Goal: Task Accomplishment & Management: Manage account settings

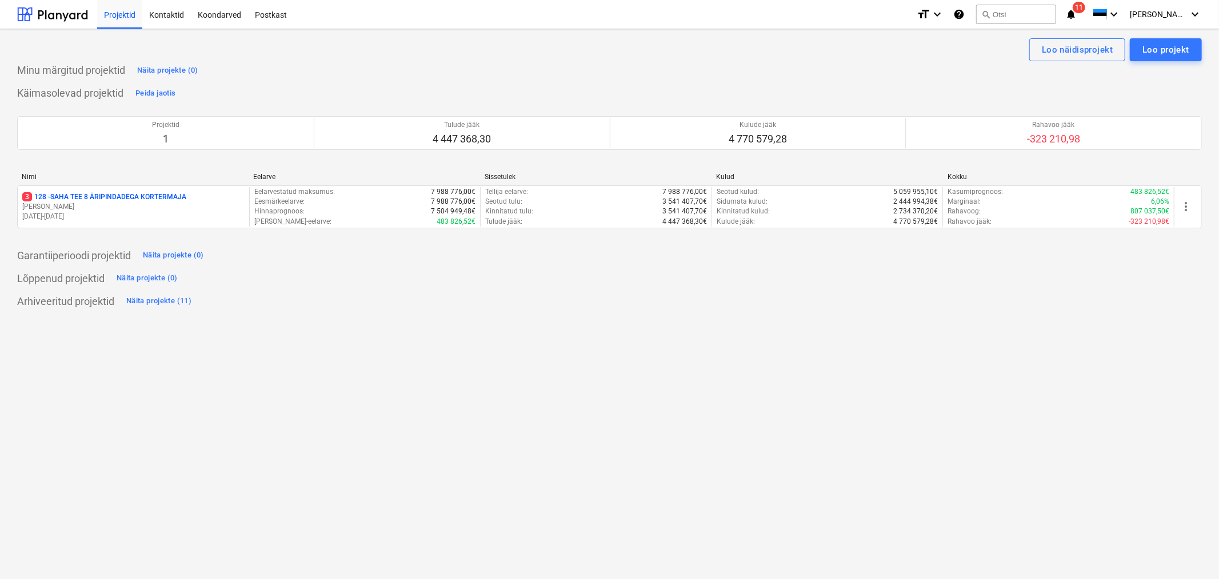
click at [77, 201] on p "3 128 - SAHA TEE 8 ÄRIPINDADEGA KORTERMAJA" at bounding box center [104, 197] width 164 height 10
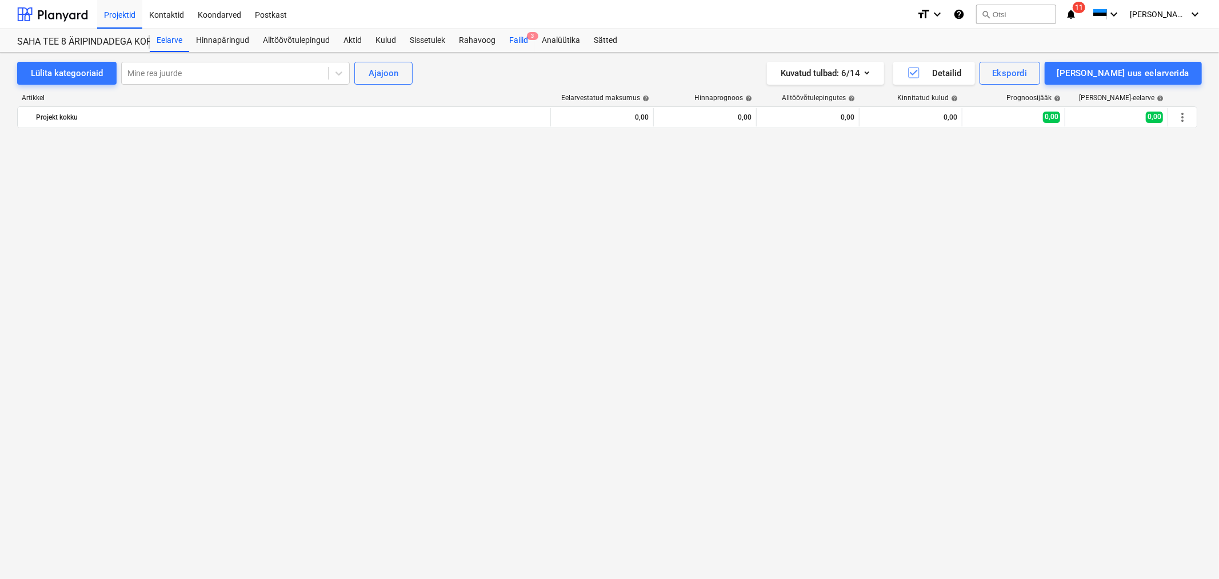
click at [521, 38] on div "Failid 3" at bounding box center [519, 40] width 33 height 23
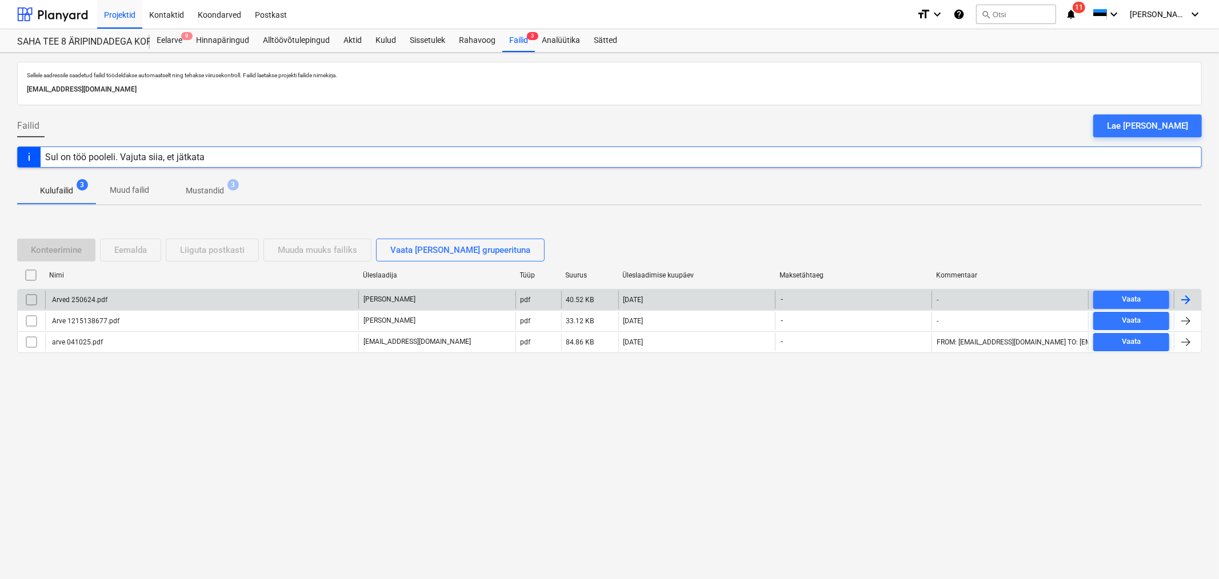
click at [106, 300] on div "Arved 250624.pdf" at bounding box center [78, 300] width 57 height 8
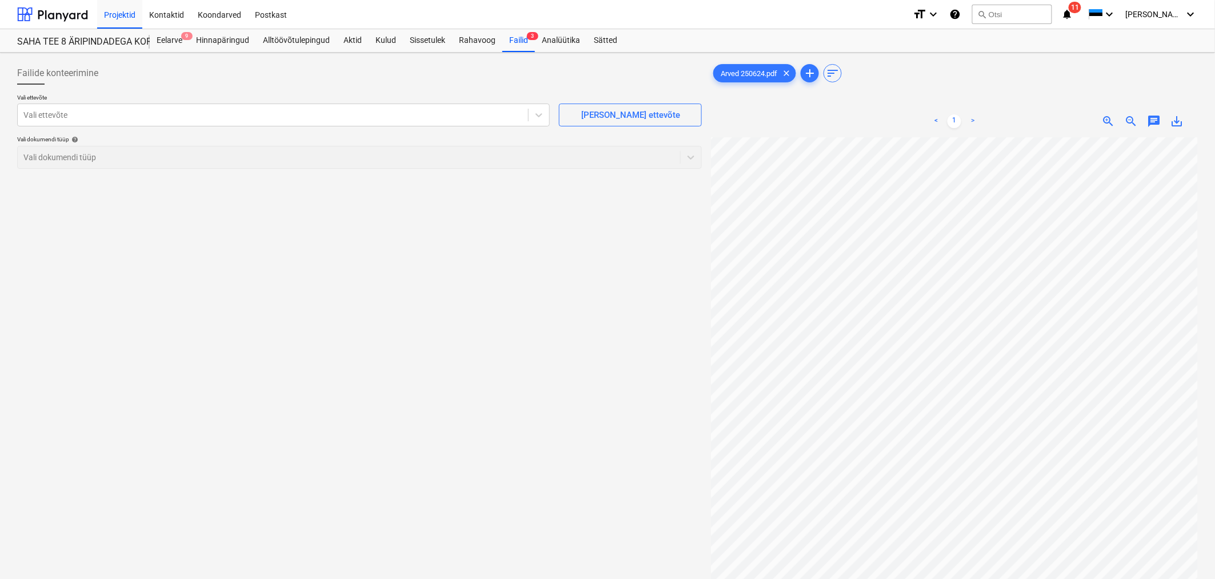
scroll to position [2, 114]
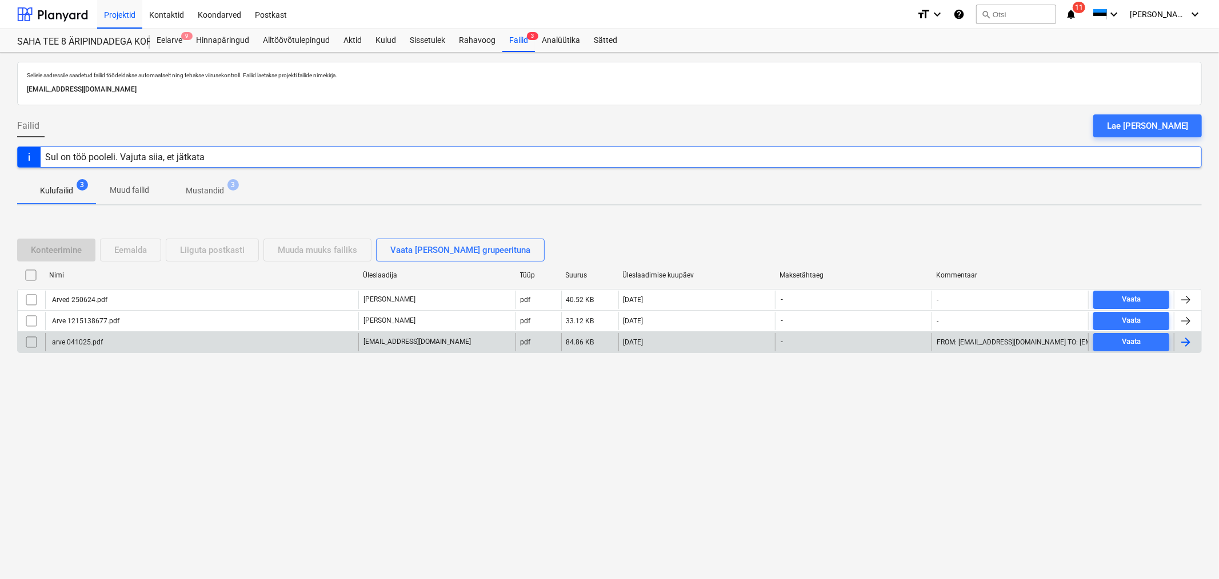
click at [94, 344] on div "arve 041025.pdf" at bounding box center [76, 342] width 53 height 8
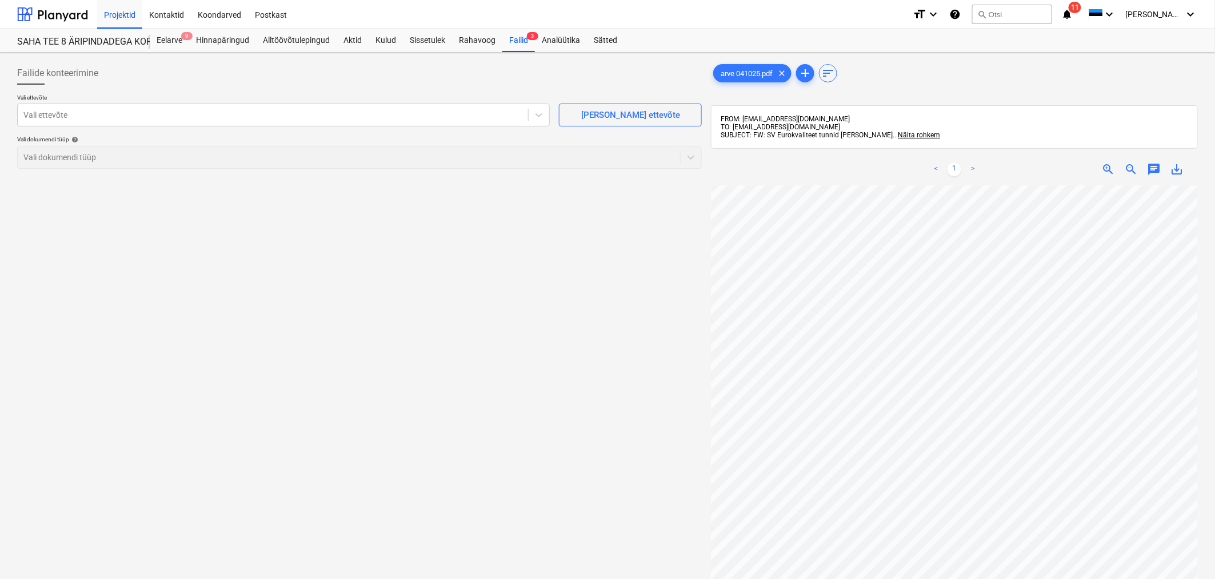
scroll to position [37, 114]
click at [337, 120] on div at bounding box center [272, 114] width 499 height 11
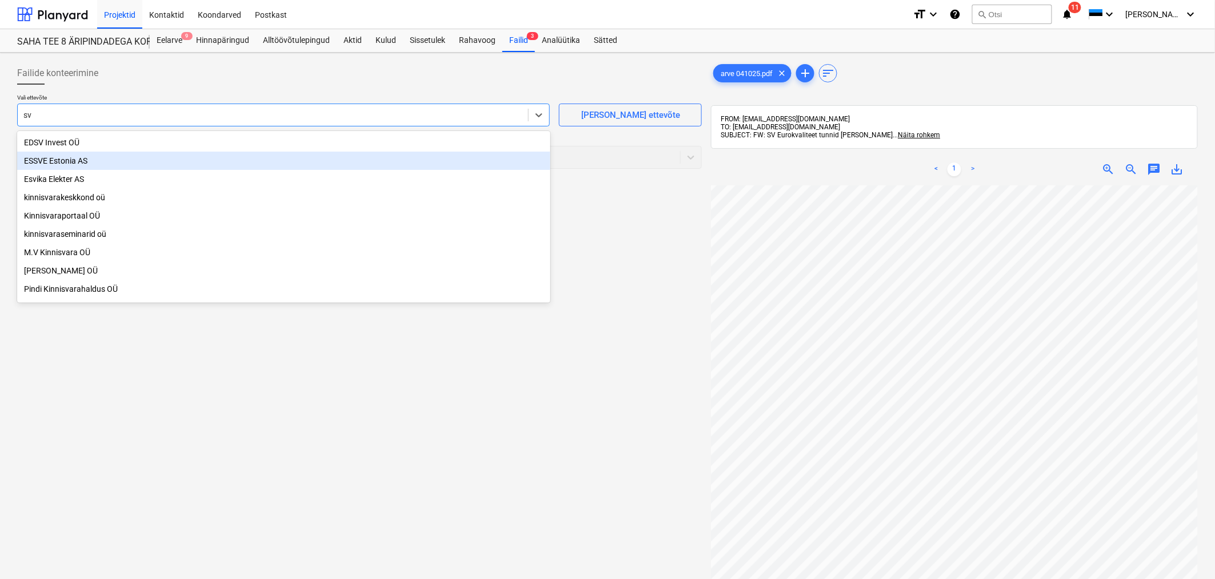
type input "sv e"
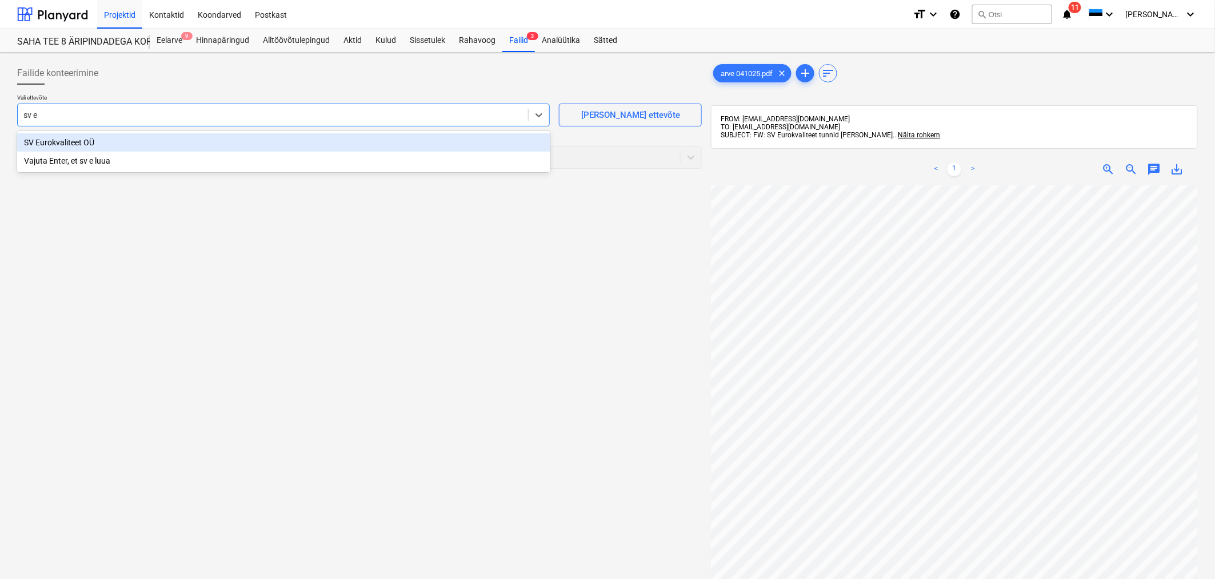
click at [233, 145] on div "SV Eurokvaliteet OÜ" at bounding box center [283, 142] width 533 height 18
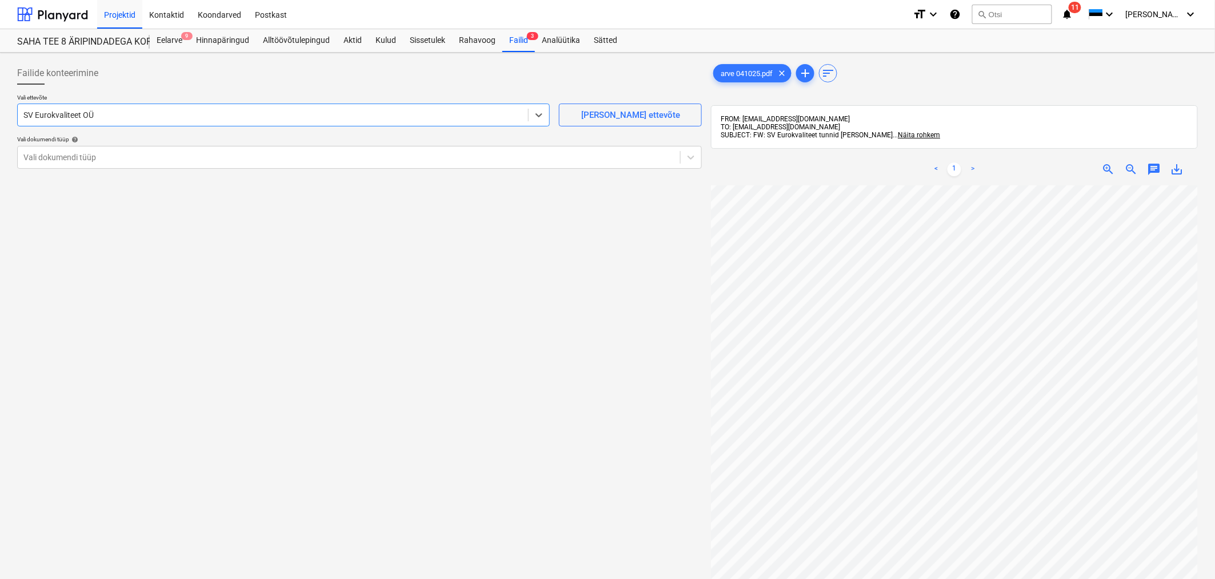
click at [233, 145] on p "Vali dokumendi tüüp help" at bounding box center [359, 140] width 685 height 10
click at [230, 158] on div at bounding box center [348, 156] width 651 height 11
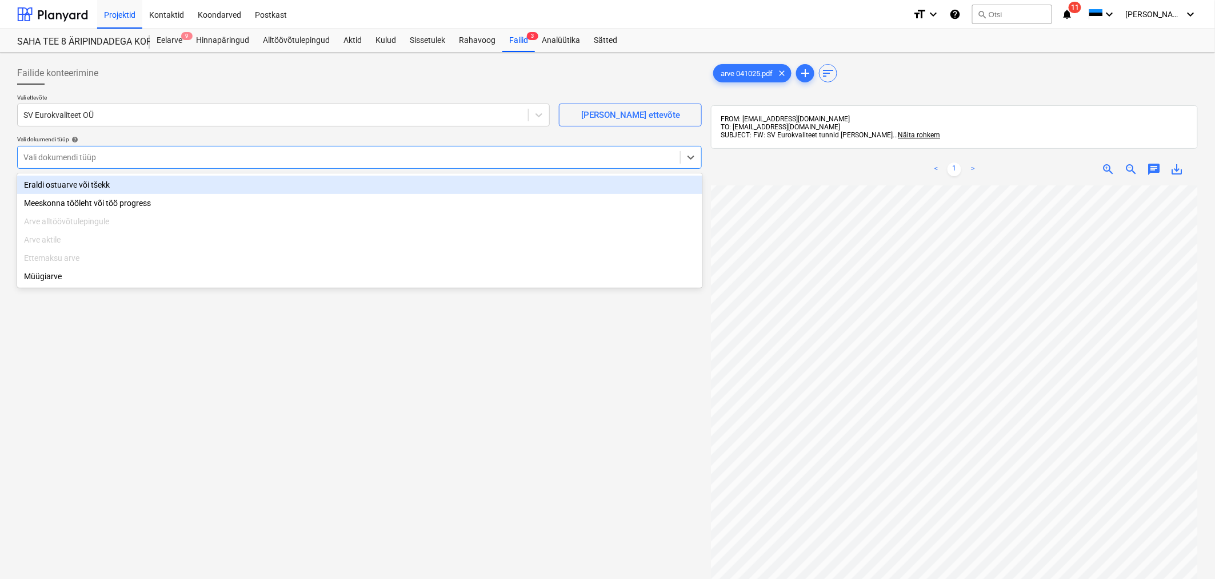
click at [209, 181] on div "Eraldi ostuarve või tšekk" at bounding box center [359, 185] width 685 height 18
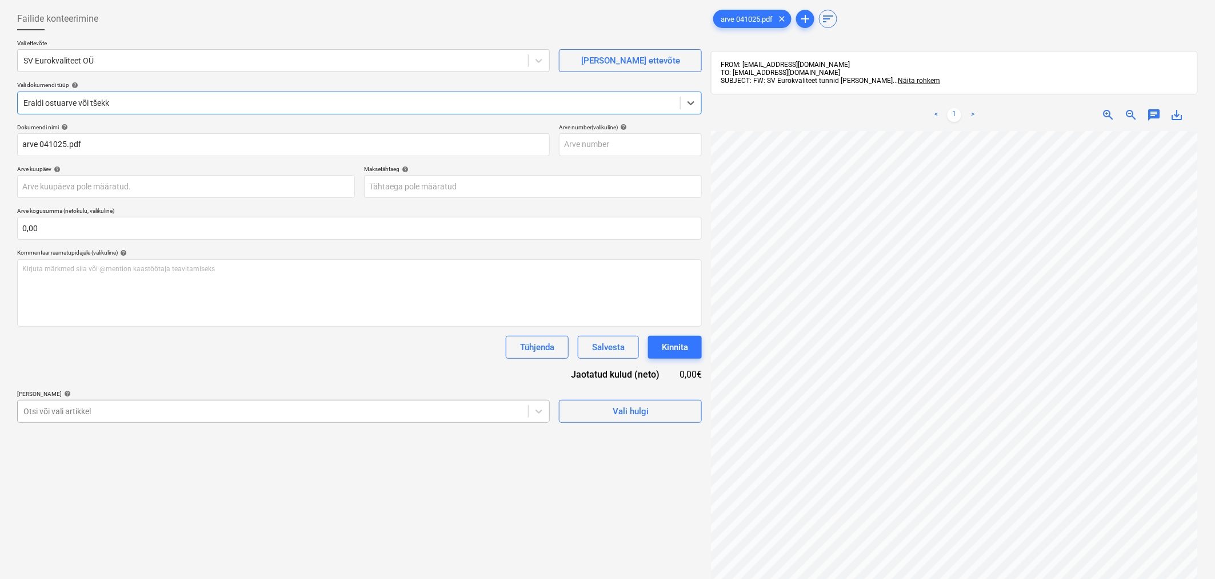
click at [230, 464] on body "Projektid Kontaktid Koondarved Postkast format_size keyboard_arrow_down help se…" at bounding box center [607, 235] width 1215 height 579
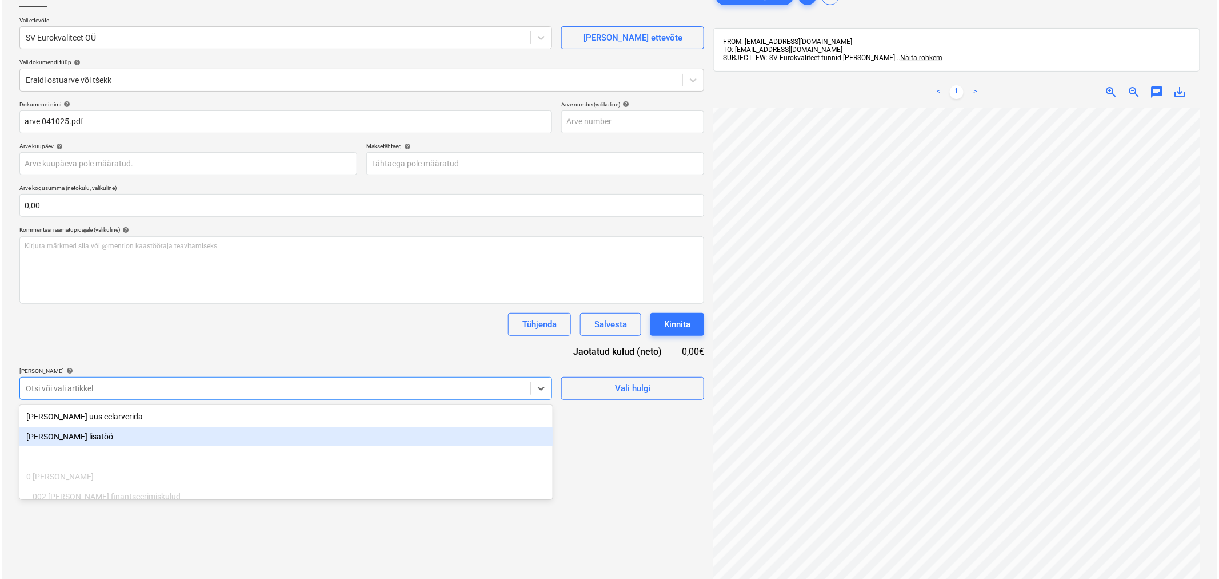
scroll to position [82, 0]
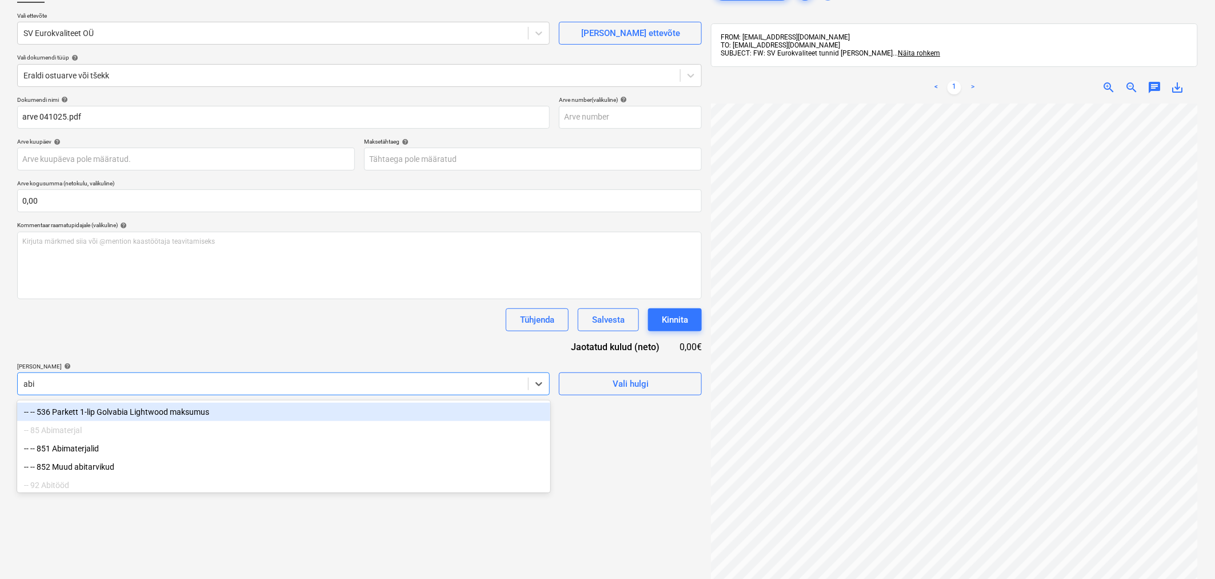
type input "abit"
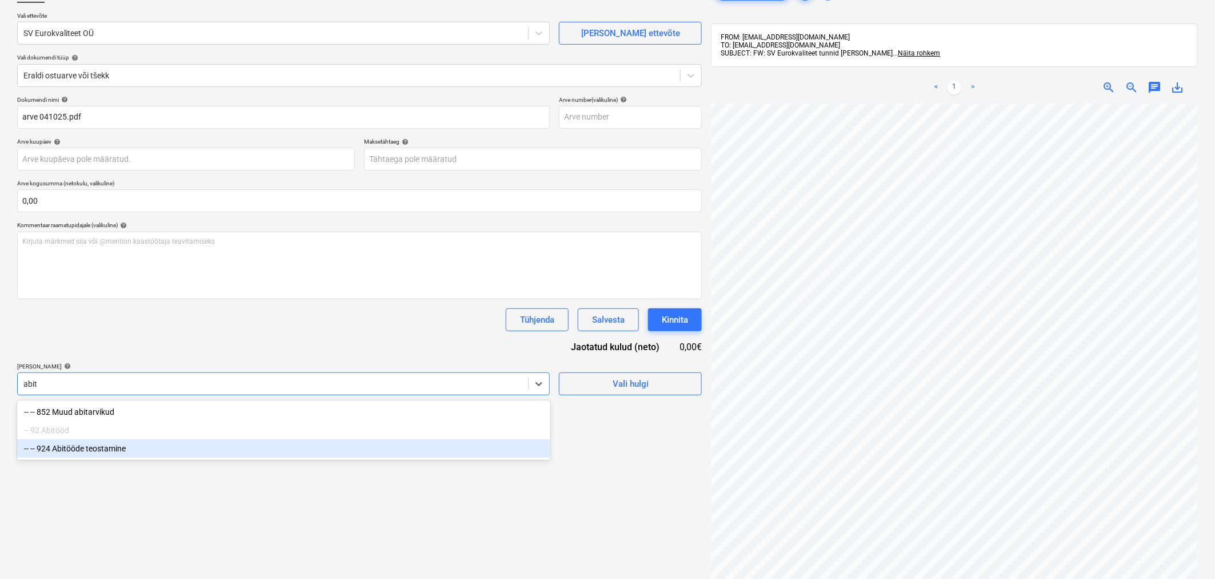
click at [229, 444] on div "-- -- 924 Abitööde teostamine" at bounding box center [283, 448] width 533 height 18
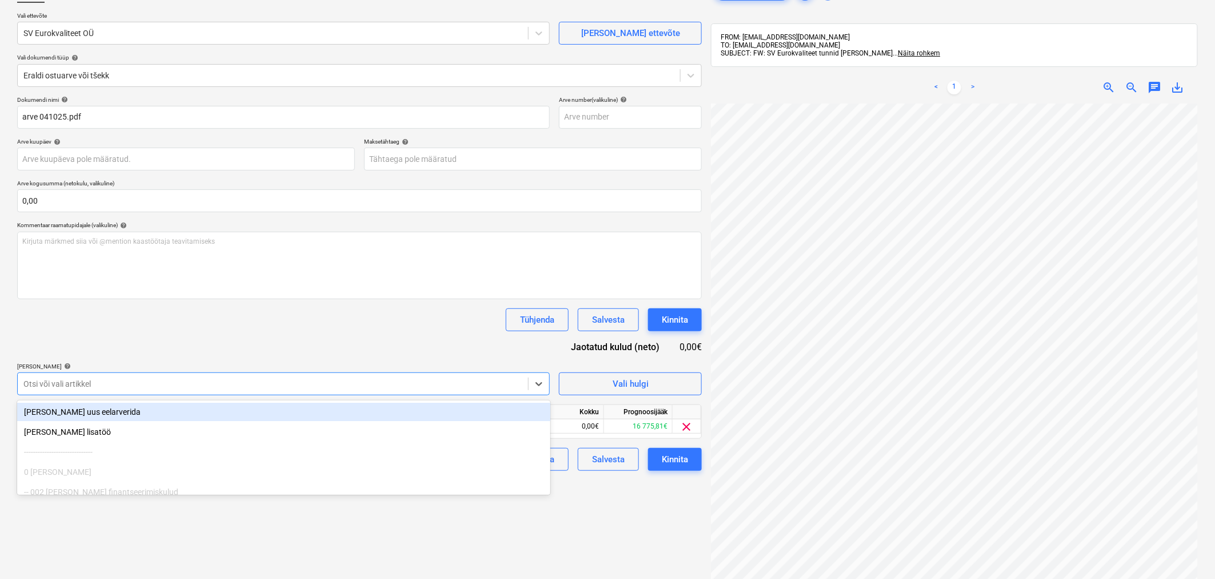
click at [276, 340] on div "Dokumendi nimi help arve 041025.pdf Arve number (valikuline) help Arve kuupäev …" at bounding box center [359, 283] width 685 height 374
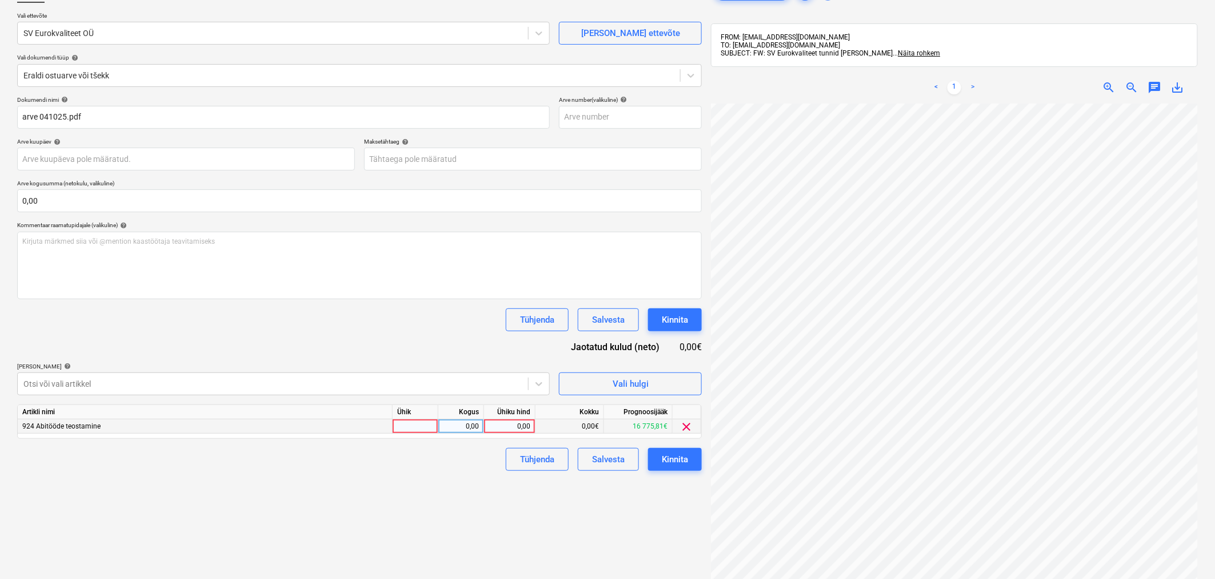
click at [517, 425] on div "0,00" at bounding box center [510, 426] width 42 height 14
type input "1080"
click at [436, 458] on div "Tühjenda Salvesta Kinnita" at bounding box center [359, 459] width 685 height 23
click at [488, 158] on body "Projektid Kontaktid Koondarved Postkast format_size keyboard_arrow_down help se…" at bounding box center [607, 207] width 1215 height 579
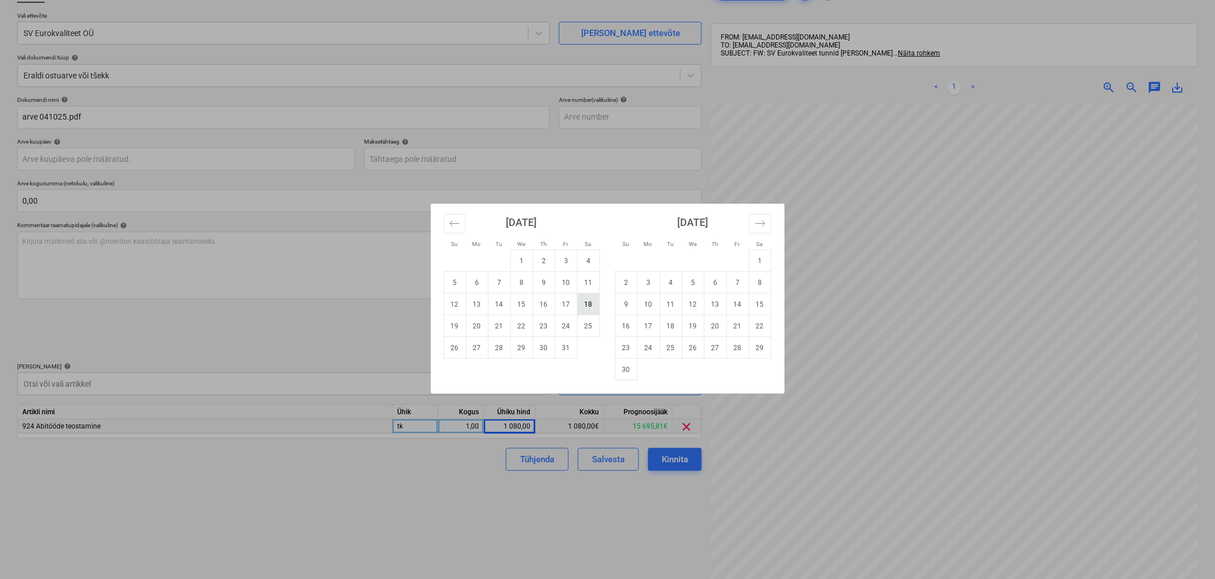
click at [587, 306] on td "18" at bounding box center [588, 304] width 22 height 22
type input "[DATE]"
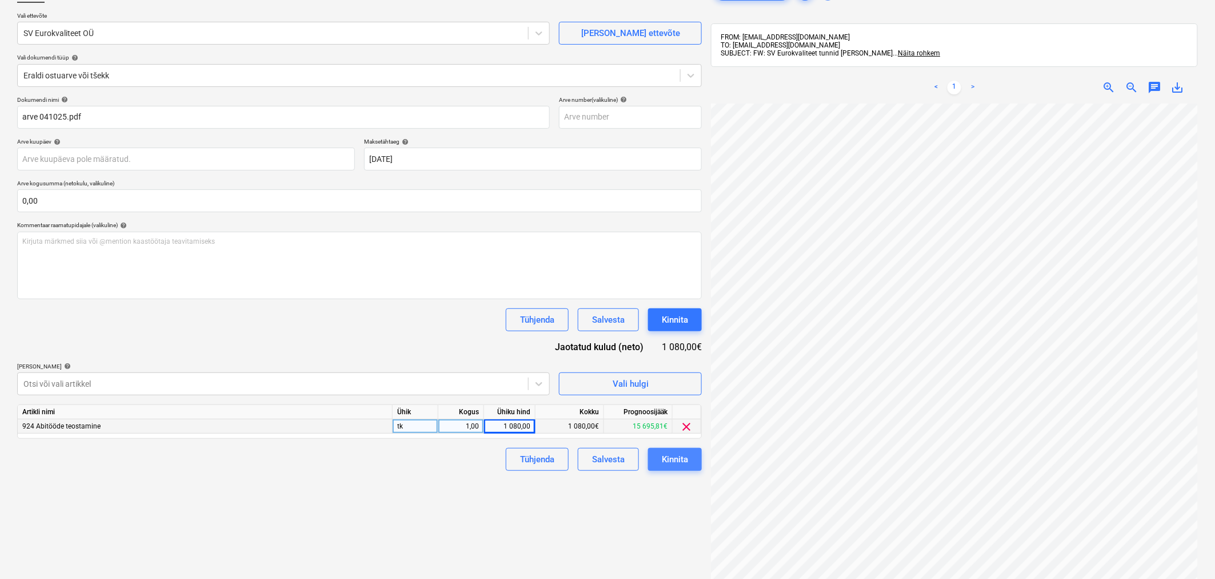
click at [668, 460] on div "Kinnita" at bounding box center [675, 459] width 26 height 15
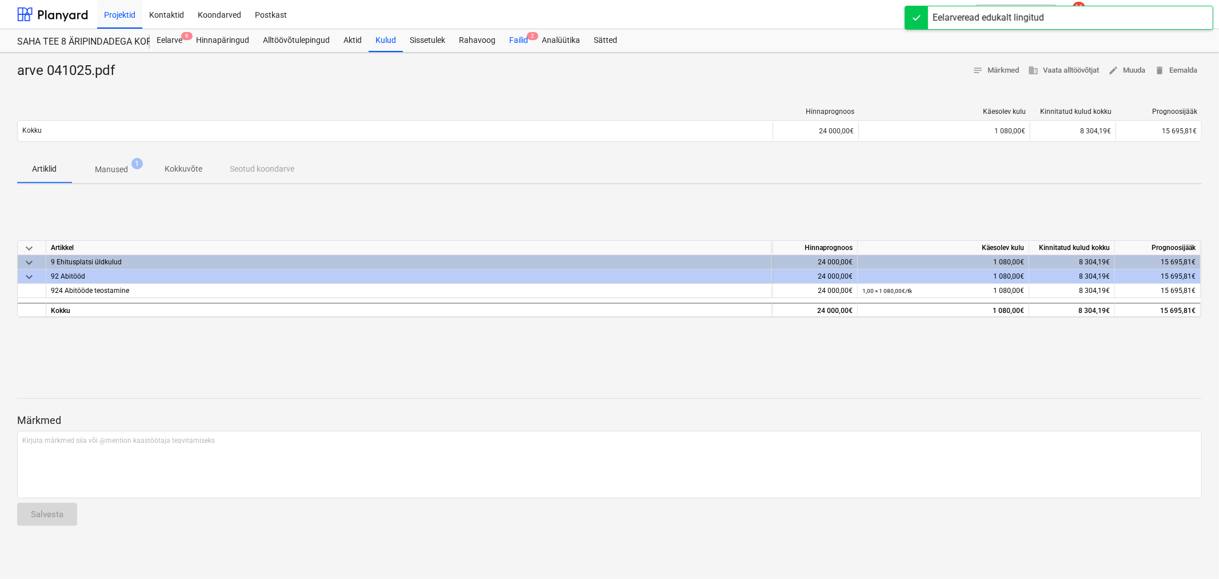
click at [513, 33] on div "Failid 2" at bounding box center [519, 40] width 33 height 23
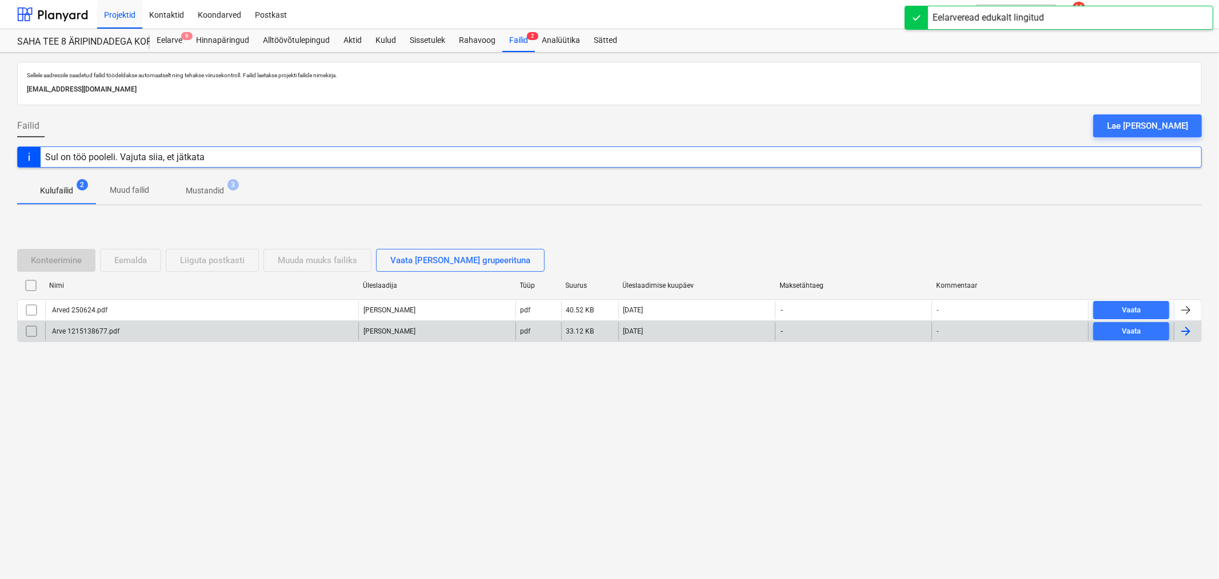
click at [86, 333] on div "Arve 1215138677.pdf" at bounding box center [84, 331] width 69 height 8
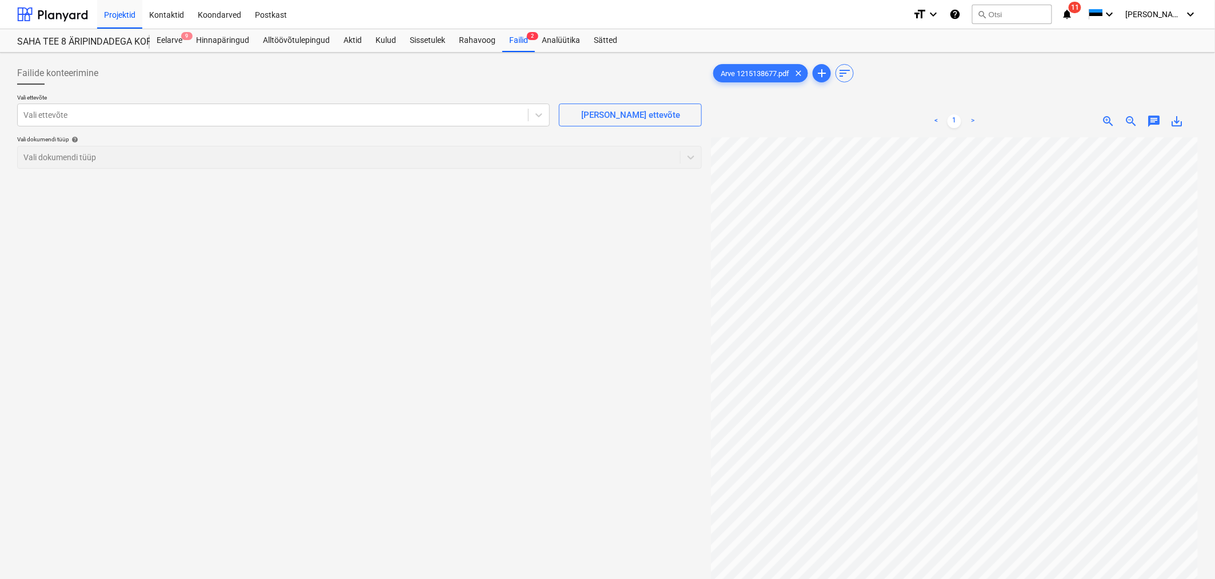
scroll to position [25, 113]
click at [300, 121] on div at bounding box center [272, 114] width 499 height 11
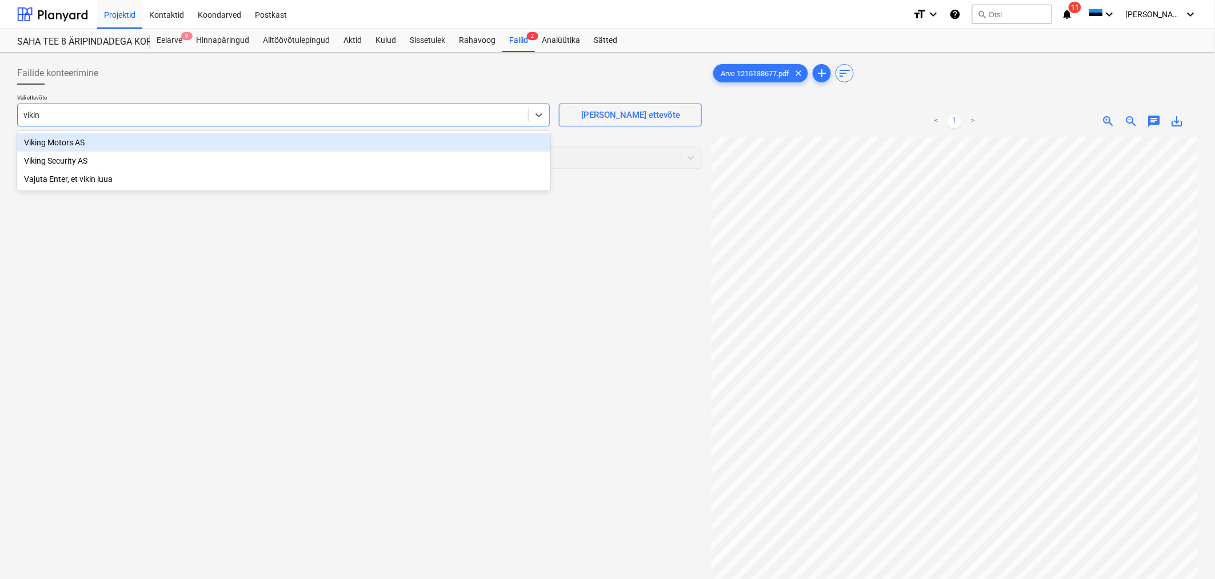
type input "viking"
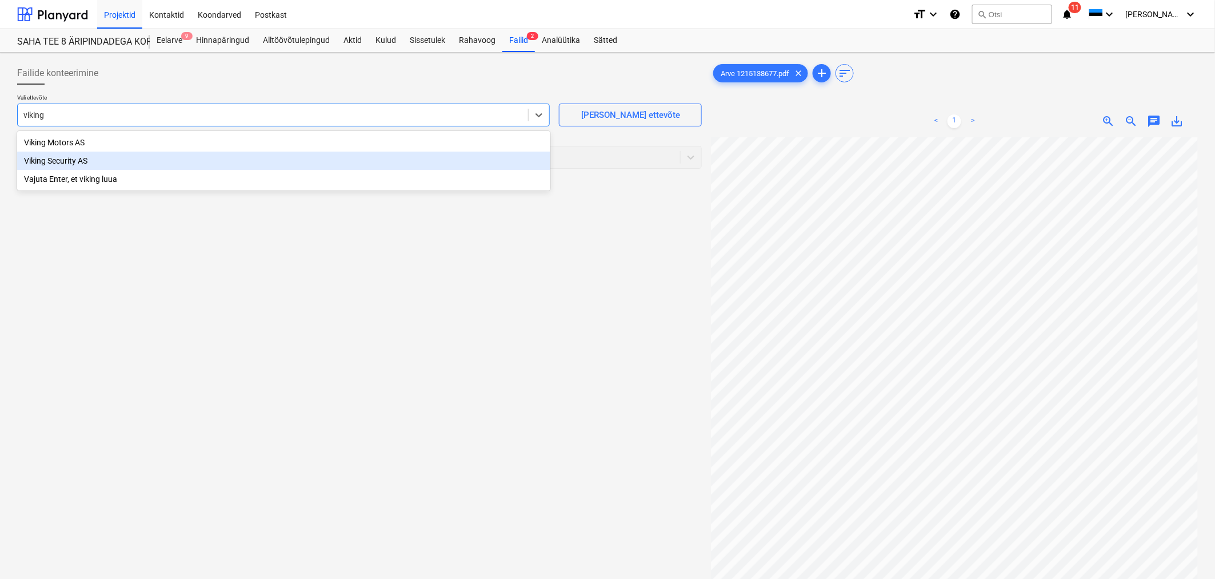
click at [162, 163] on div "Viking Security AS" at bounding box center [283, 160] width 533 height 18
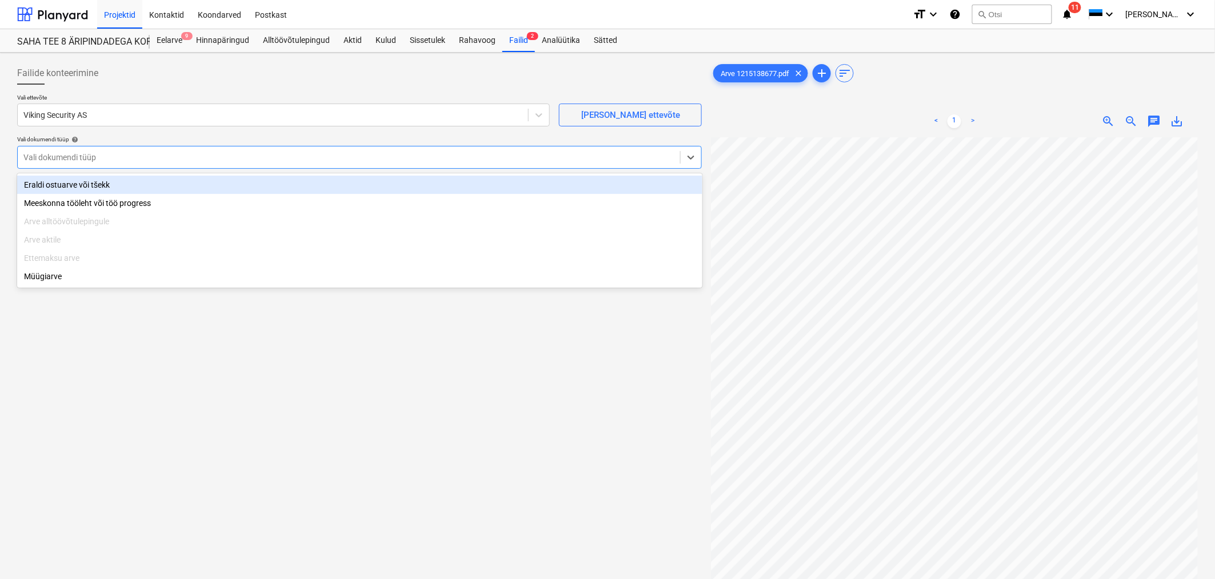
click at [160, 159] on div at bounding box center [348, 156] width 651 height 11
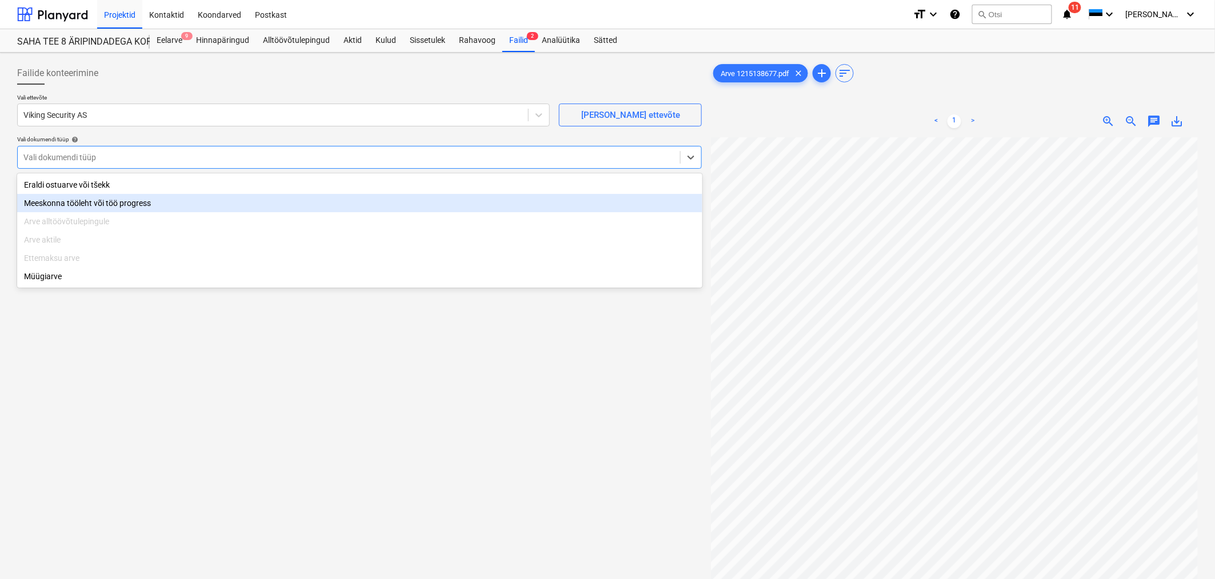
click at [152, 194] on div "Meeskonna tööleht või töö progress" at bounding box center [359, 203] width 685 height 18
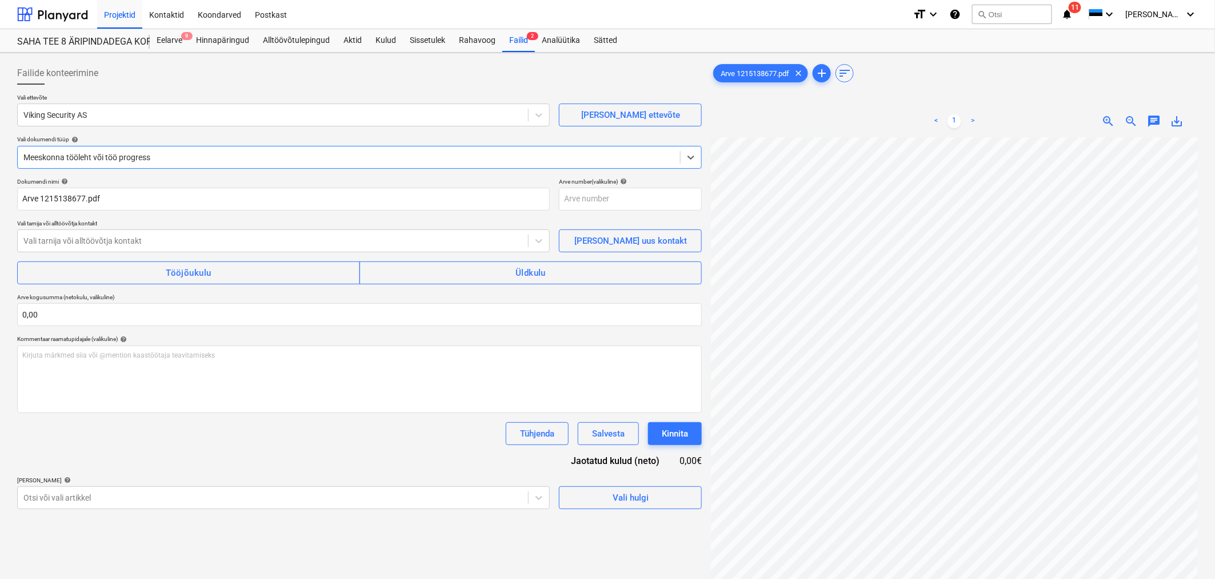
click at [153, 158] on div at bounding box center [348, 156] width 651 height 11
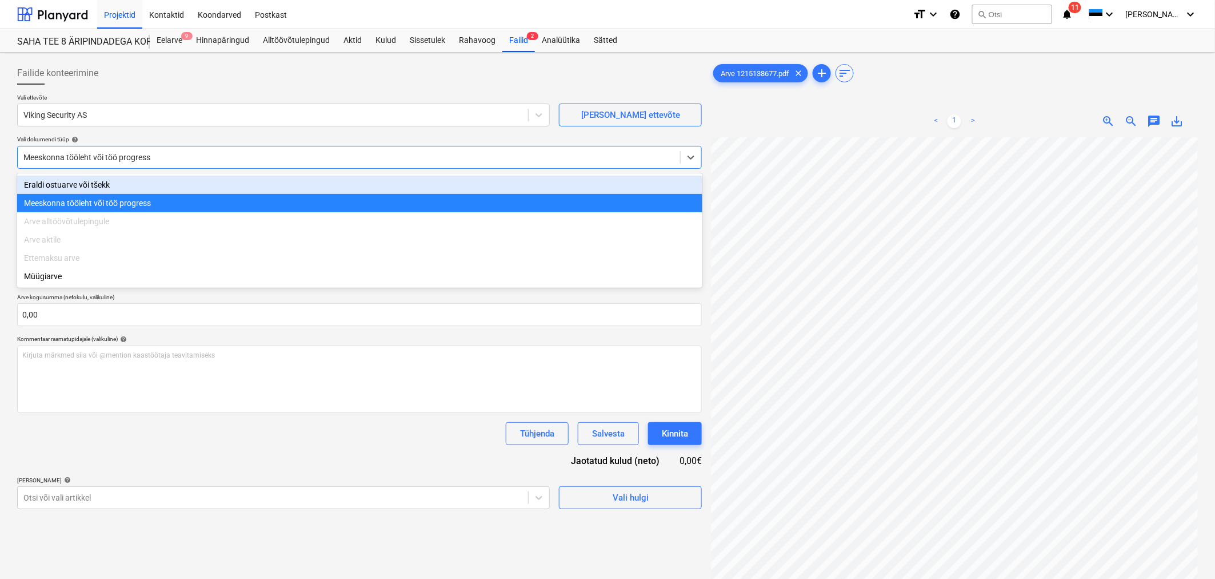
click at [142, 181] on div "Eraldi ostuarve või tšekk" at bounding box center [359, 185] width 685 height 18
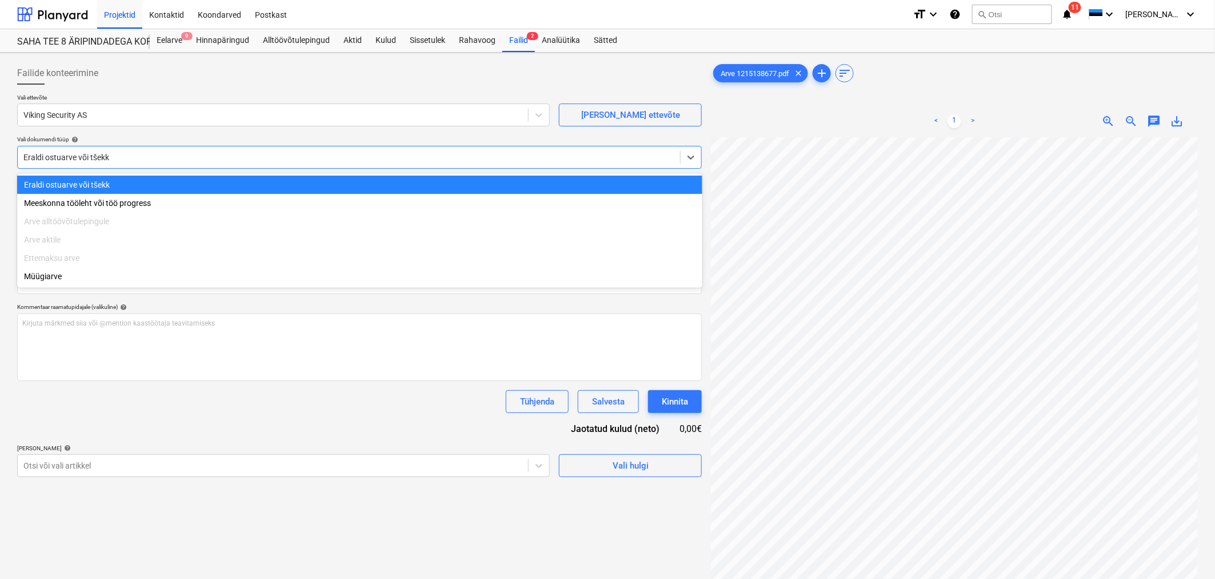
click at [147, 151] on div at bounding box center [348, 156] width 651 height 11
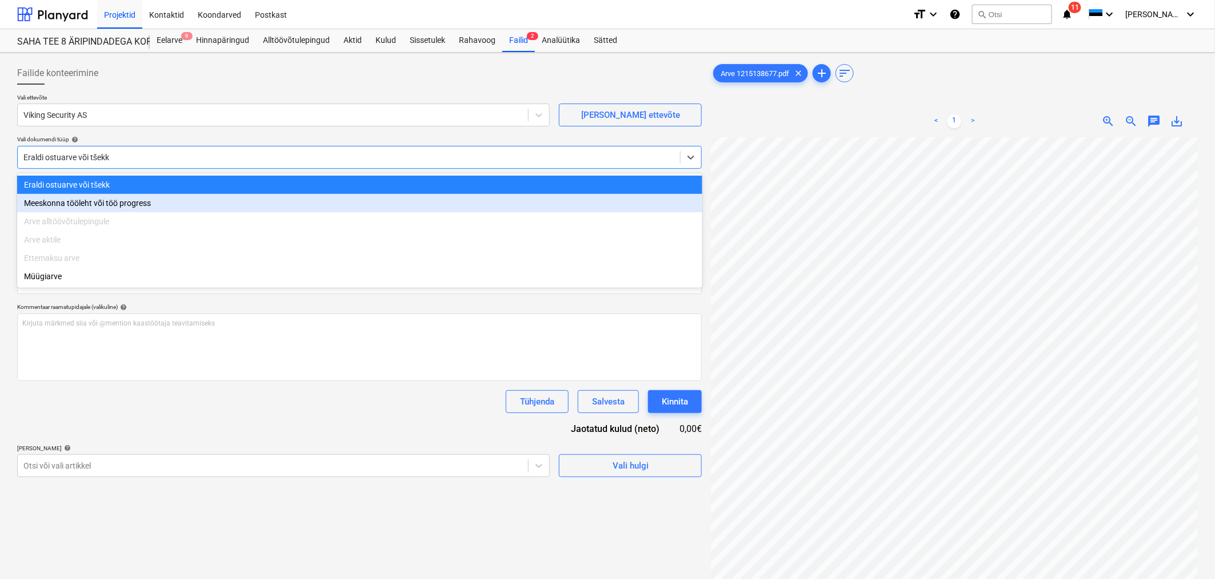
click at [121, 204] on div "Meeskonna tööleht või töö progress" at bounding box center [359, 203] width 685 height 18
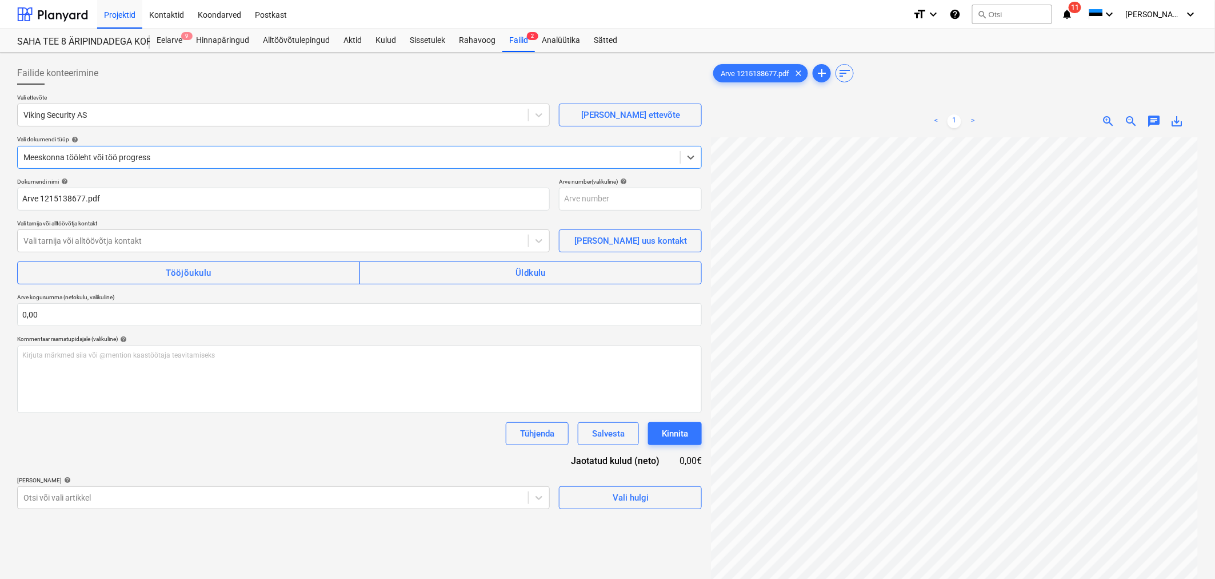
click at [132, 158] on div at bounding box center [348, 156] width 651 height 11
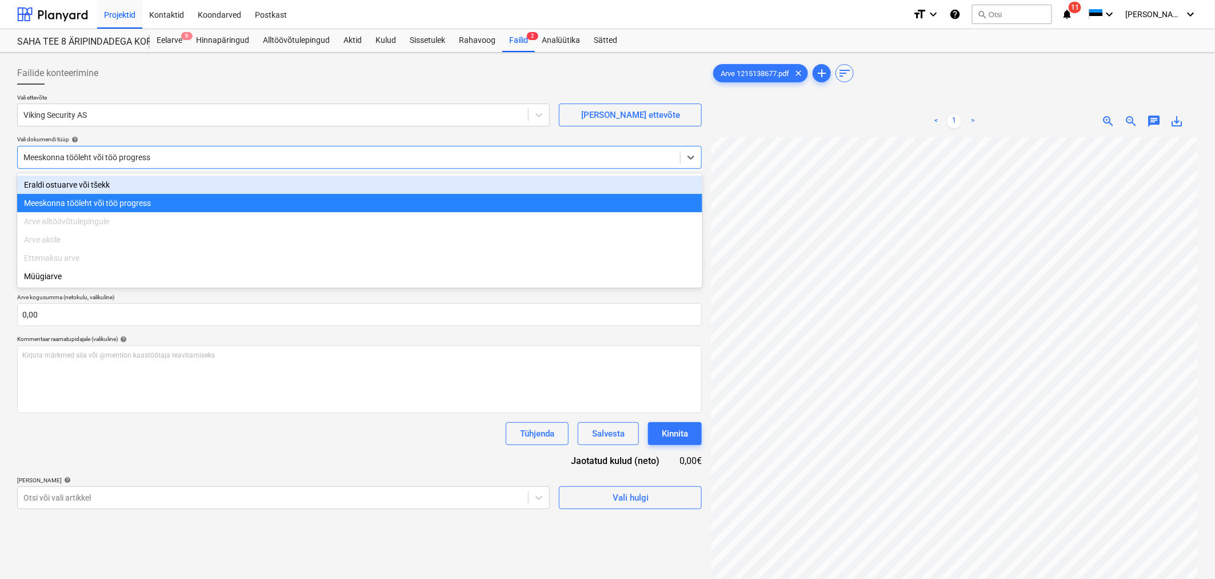
click at [121, 181] on div "Eraldi ostuarve või tšekk" at bounding box center [359, 185] width 685 height 18
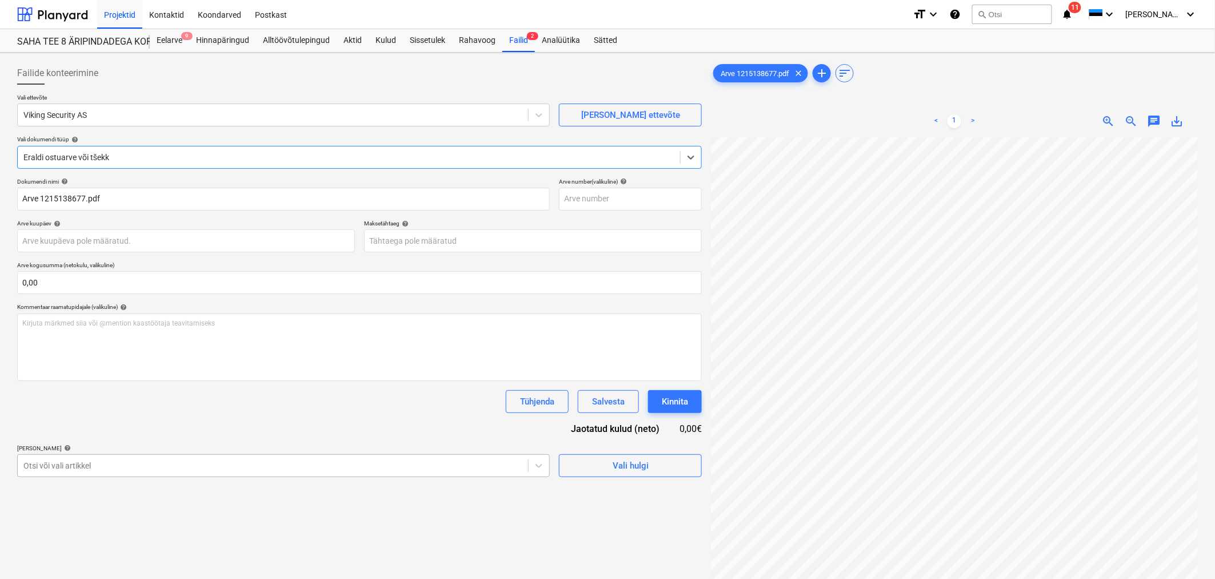
click at [94, 472] on body "Projektid Kontaktid Koondarved Postkast format_size keyboard_arrow_down help se…" at bounding box center [607, 289] width 1215 height 579
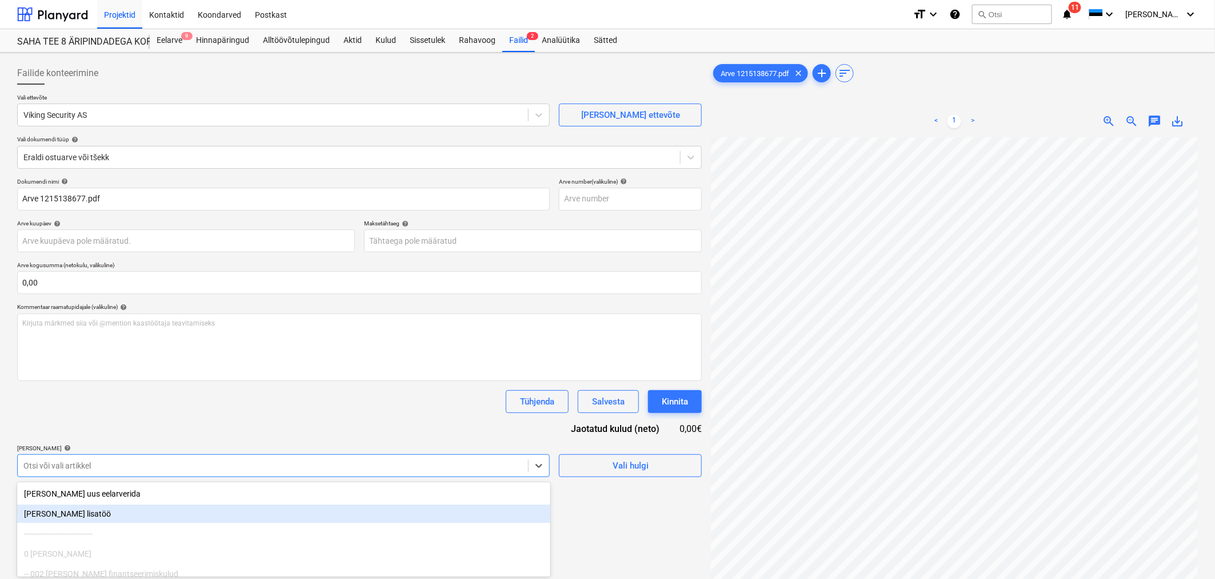
scroll to position [82, 0]
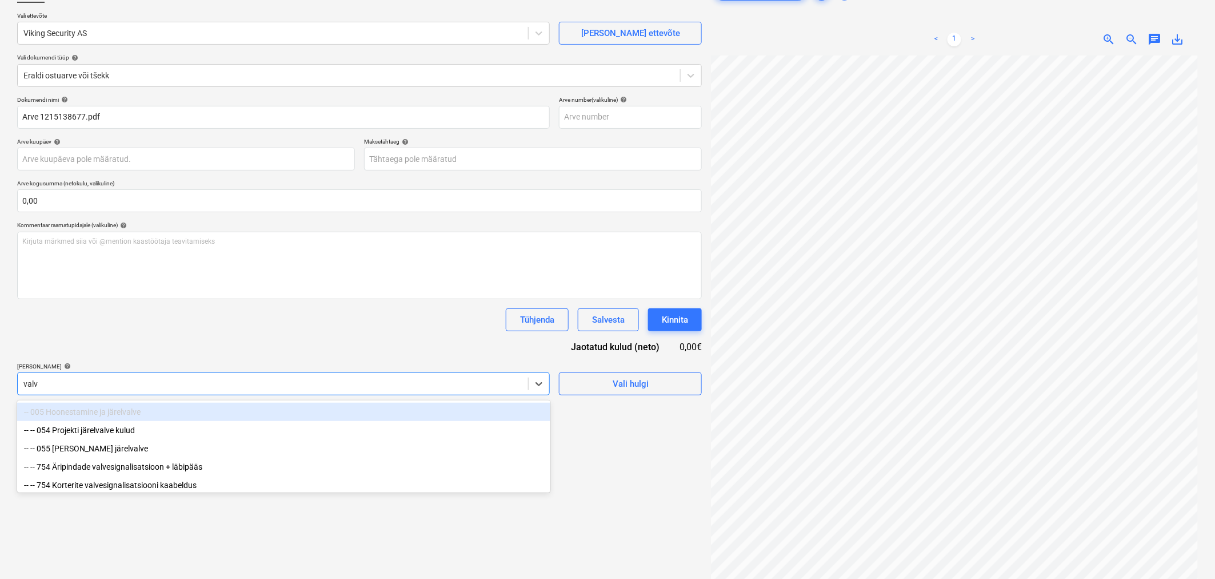
type input "valve"
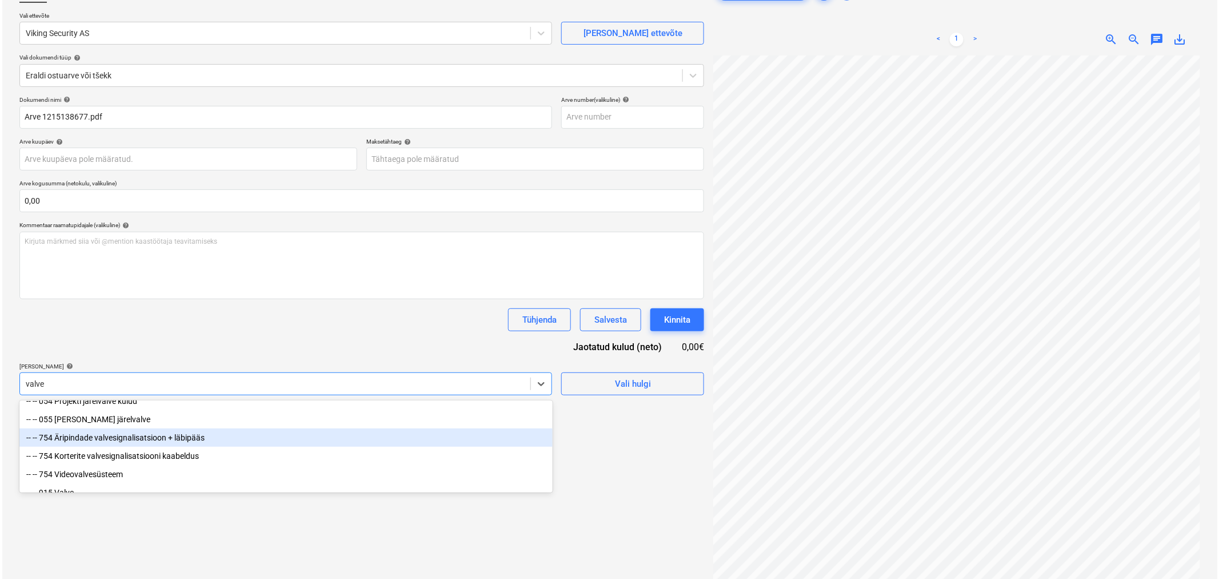
scroll to position [43, 0]
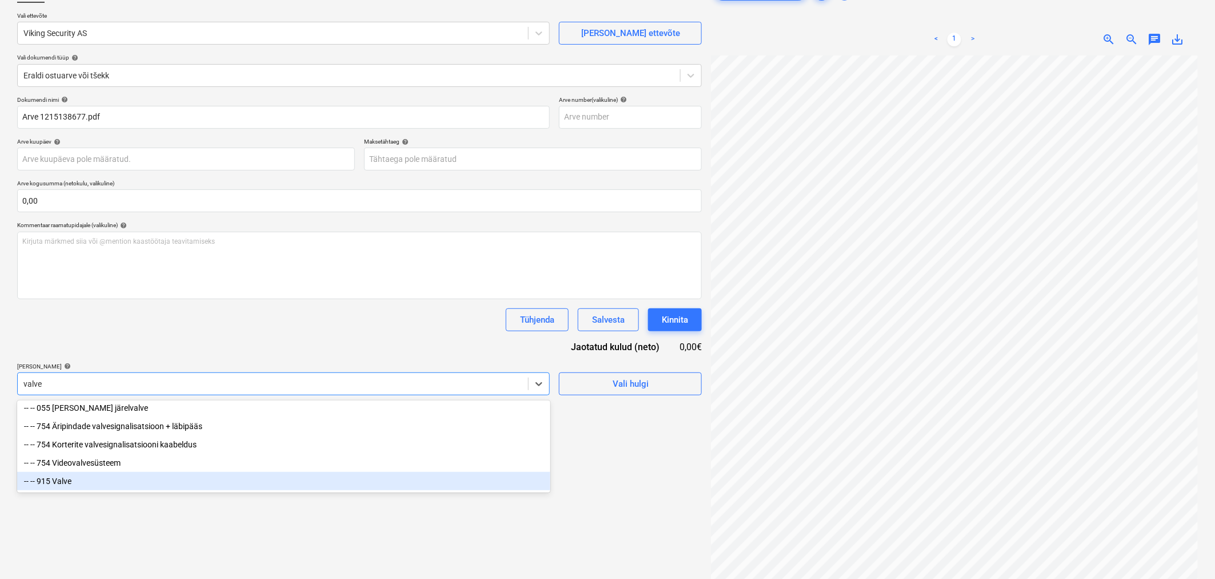
click at [101, 476] on div "-- -- 915 Valve" at bounding box center [283, 481] width 533 height 18
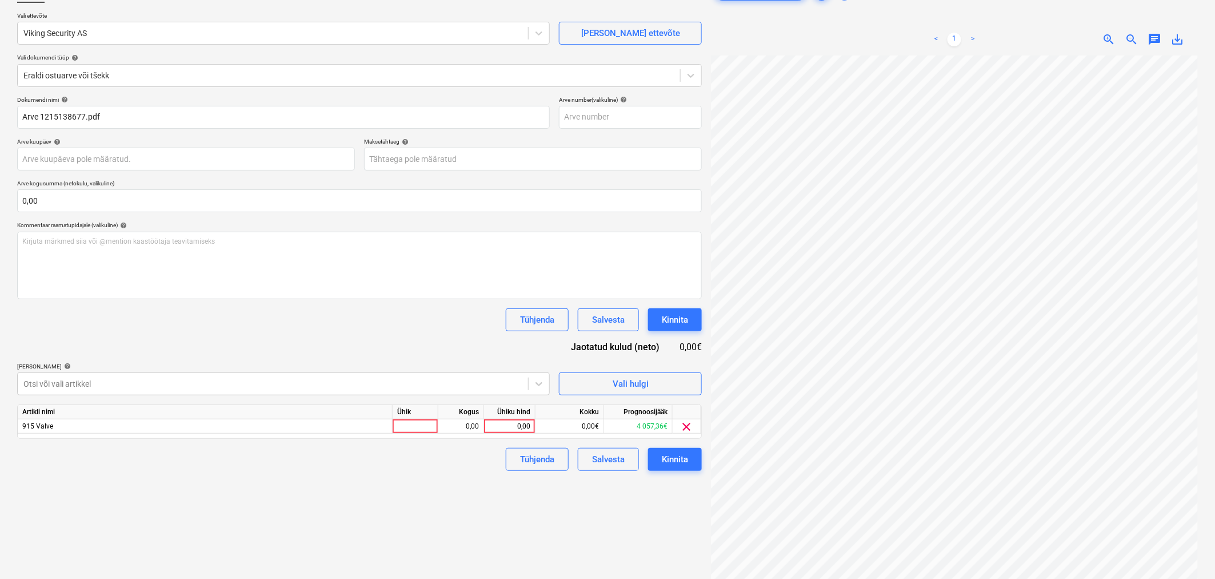
click at [177, 337] on div "Dokumendi nimi help Arve 1215138677.pdf Arve number (valikuline) help Arve kuup…" at bounding box center [359, 283] width 685 height 374
click at [512, 417] on div "Ühiku hind" at bounding box center [509, 412] width 51 height 14
click at [512, 426] on div "0,00" at bounding box center [510, 426] width 42 height 14
type input "82"
click at [402, 170] on body "Projektid Kontaktid Koondarved Postkast format_size keyboard_arrow_down help se…" at bounding box center [607, 207] width 1215 height 579
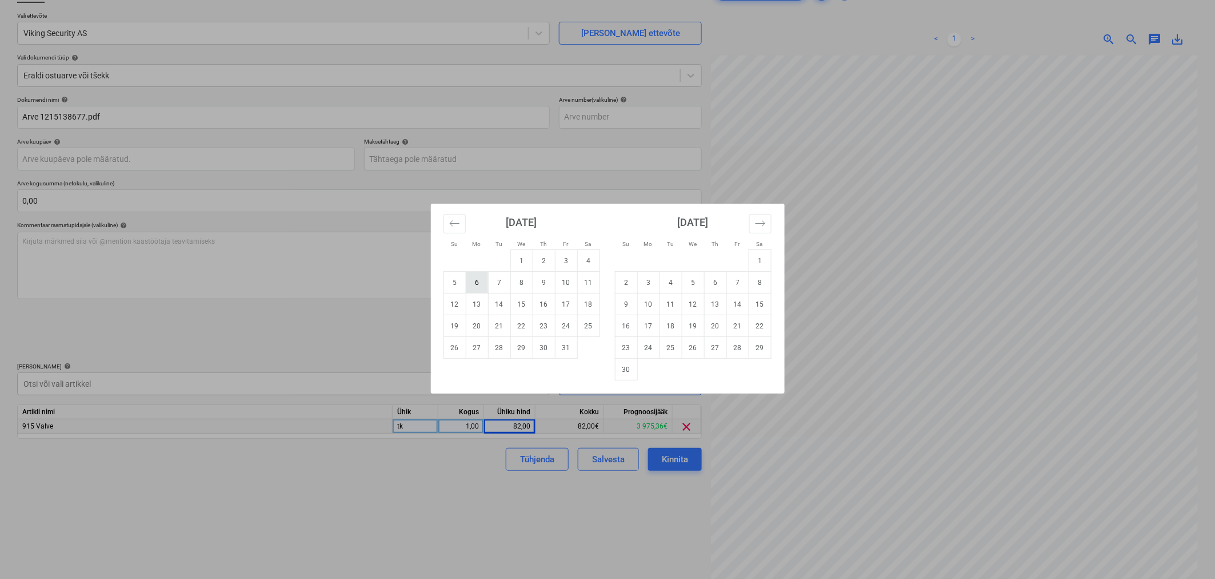
click at [481, 282] on td "6" at bounding box center [477, 283] width 22 height 22
type input "[DATE]"
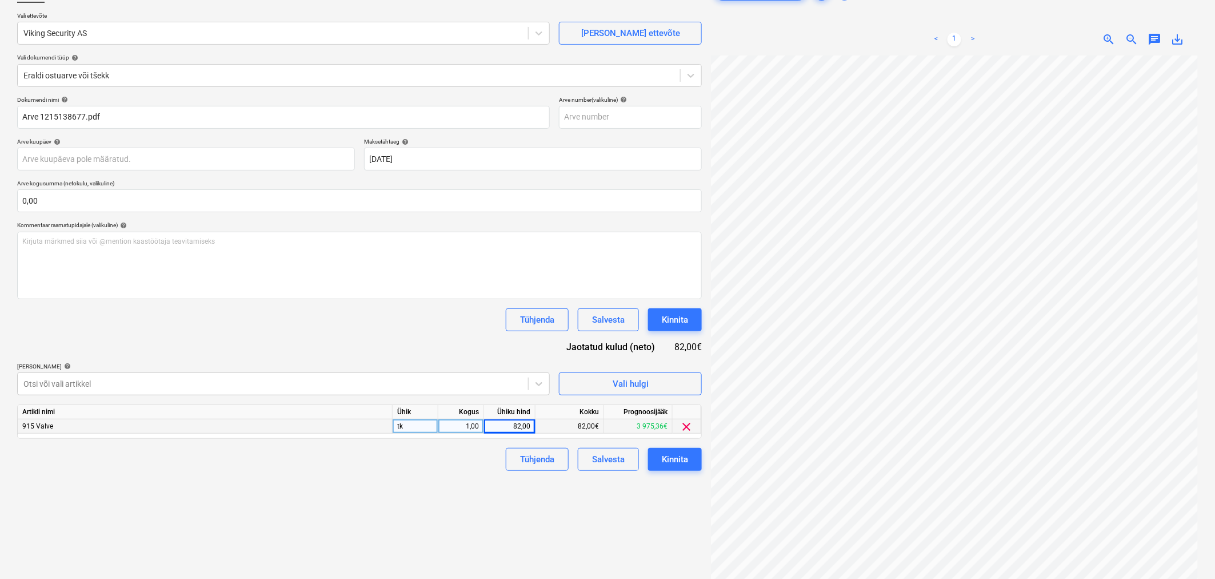
click at [401, 343] on div "Dokumendi nimi help Arve 1215138677.pdf Arve number (valikuline) help Arve kuup…" at bounding box center [359, 283] width 685 height 374
click at [677, 319] on div "Kinnita" at bounding box center [675, 319] width 26 height 15
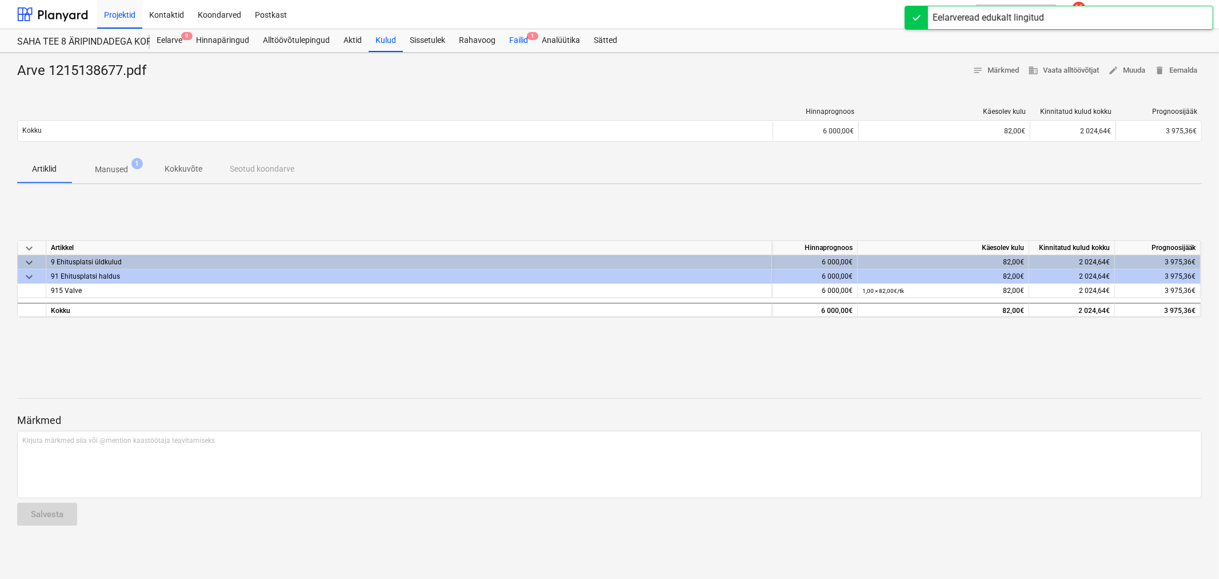
click at [527, 39] on span "1" at bounding box center [532, 36] width 11 height 8
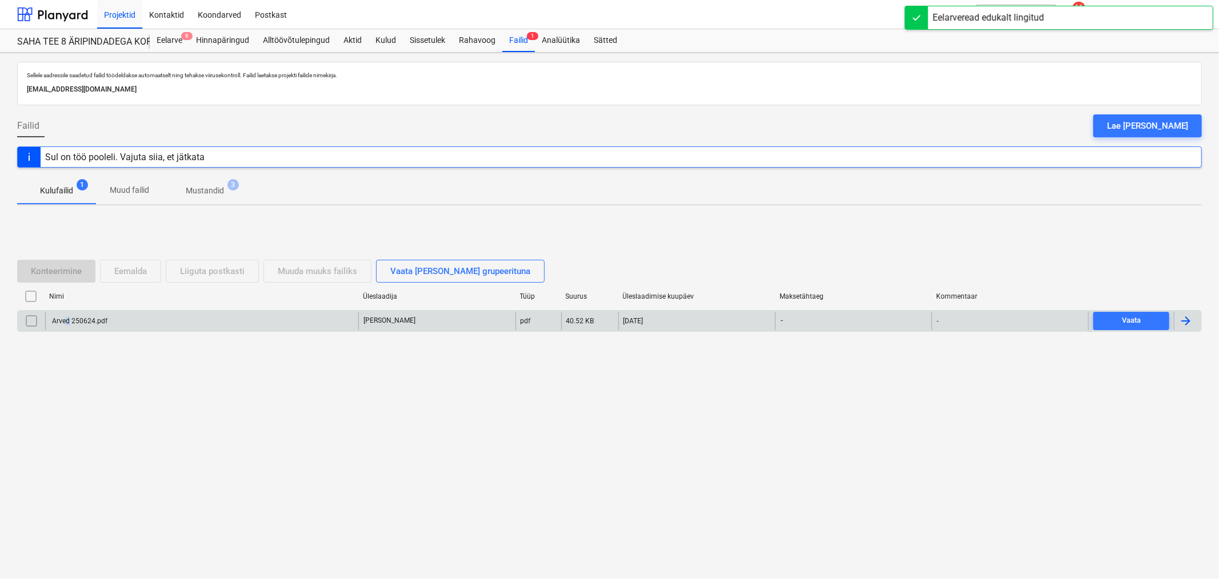
click at [66, 321] on div "Arved 250624.pdf" at bounding box center [78, 321] width 57 height 8
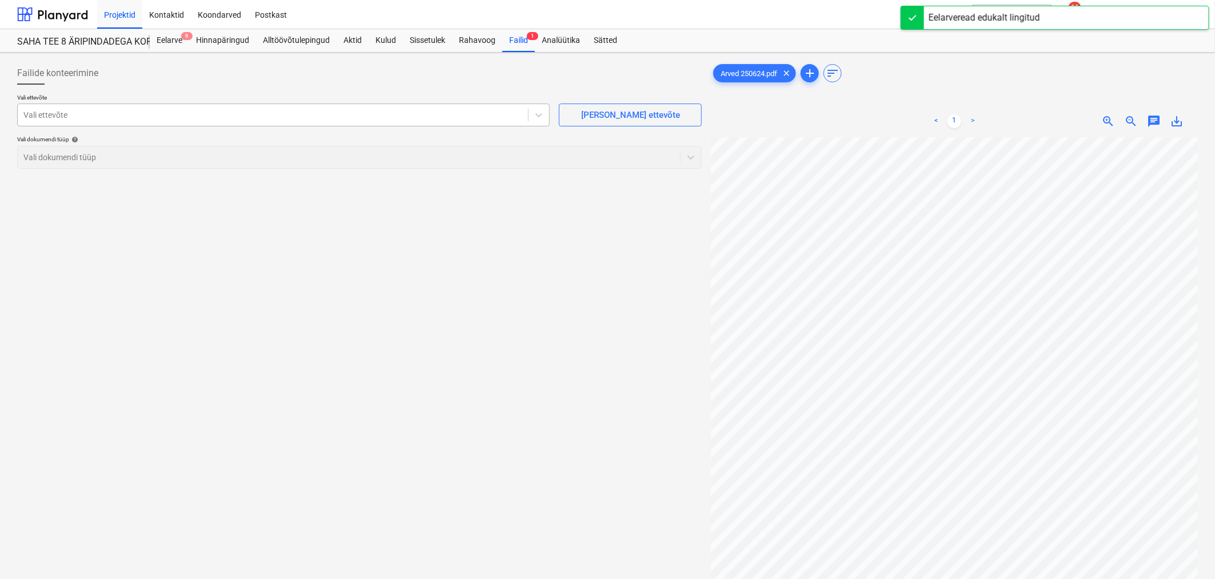
click at [145, 123] on div "Vali ettevõte" at bounding box center [273, 115] width 511 height 16
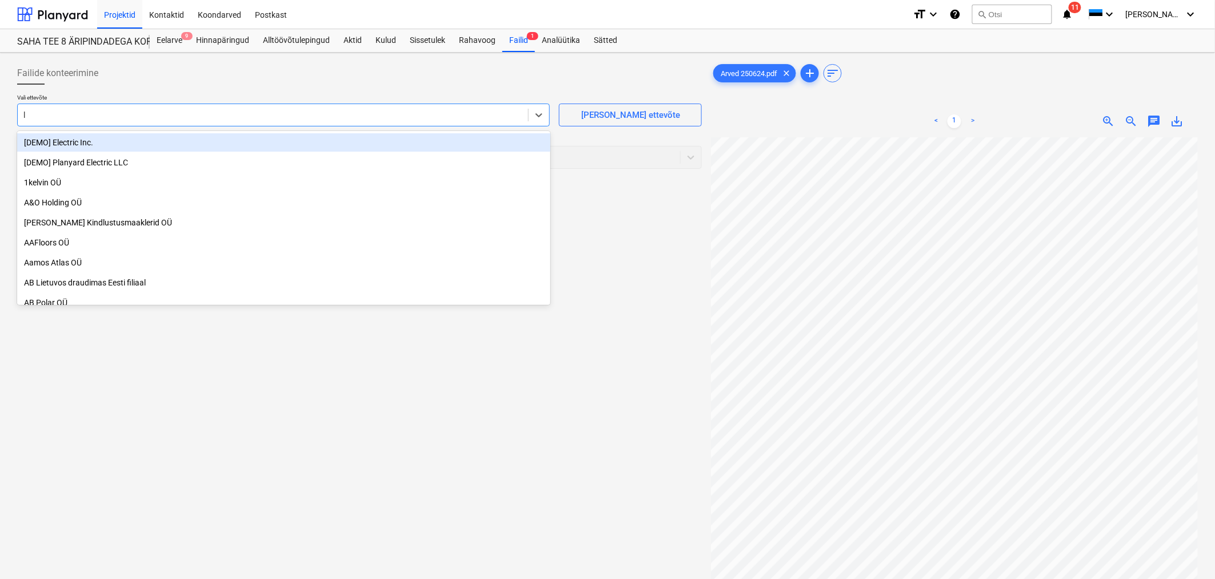
type input "lm"
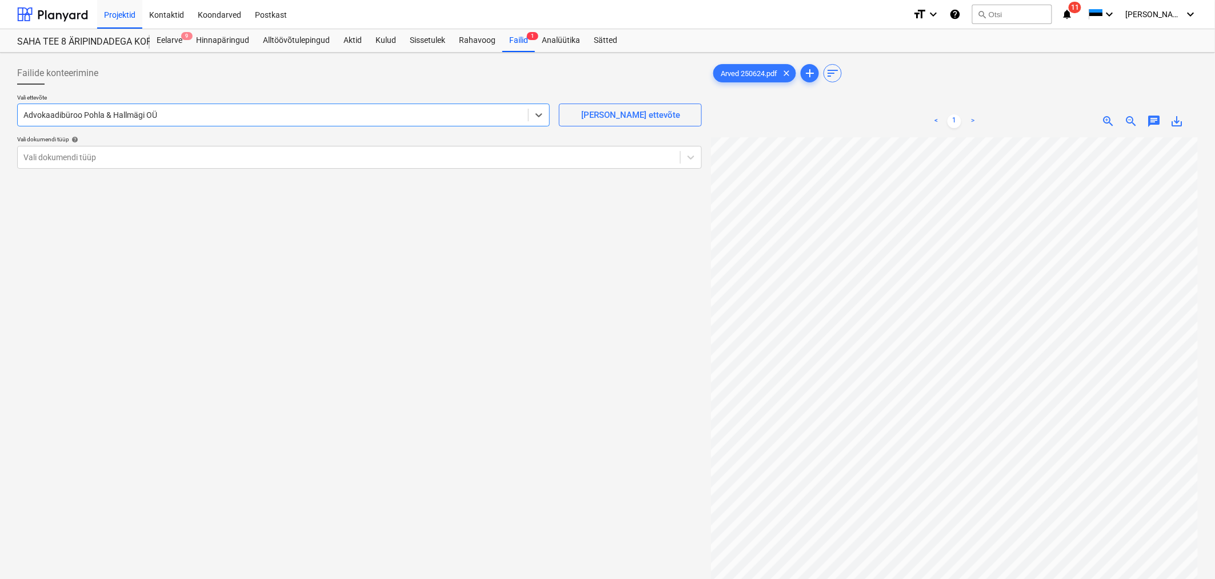
click at [135, 126] on div "Advokaadibüroo Pohla & Hallmägi OÜ" at bounding box center [283, 114] width 533 height 23
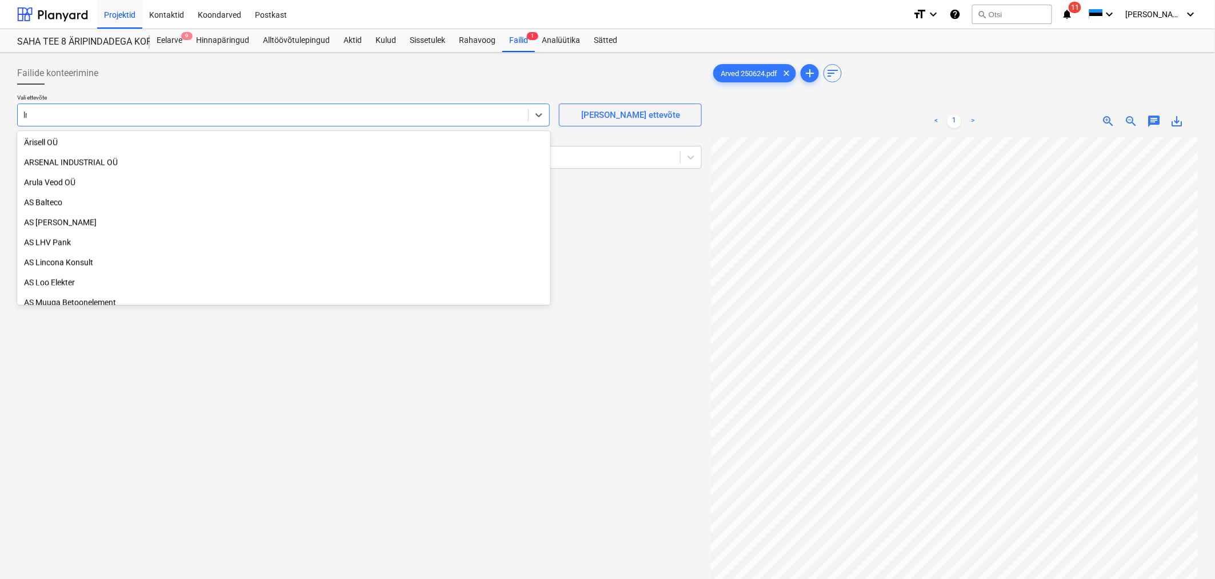
scroll to position [289, 0]
type input "lm h"
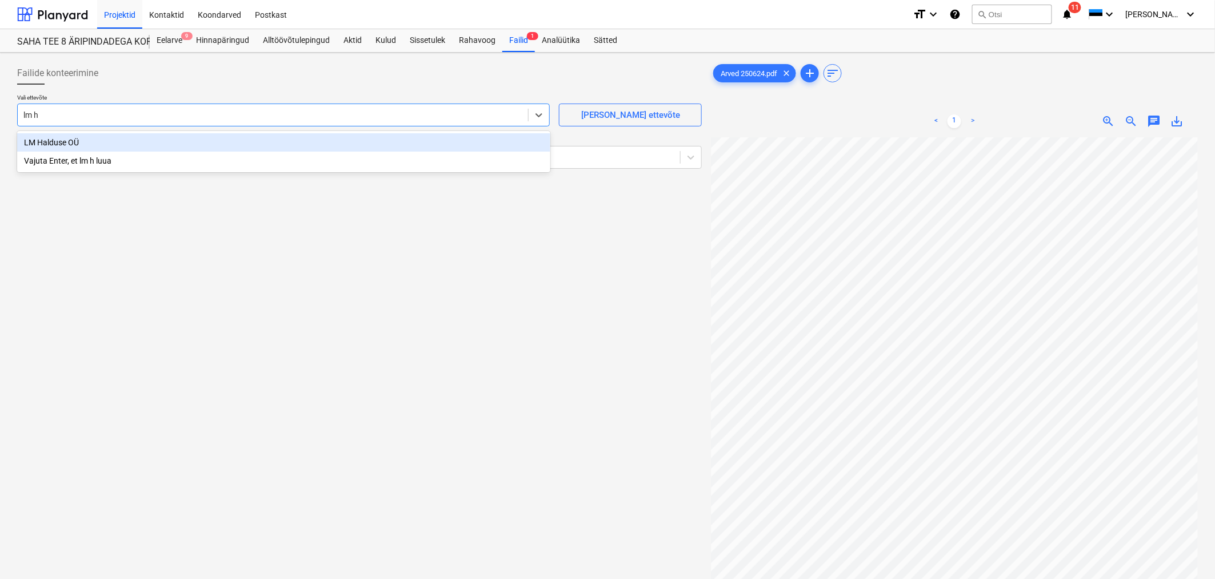
click at [130, 140] on div "LM Halduse OÜ" at bounding box center [283, 142] width 533 height 18
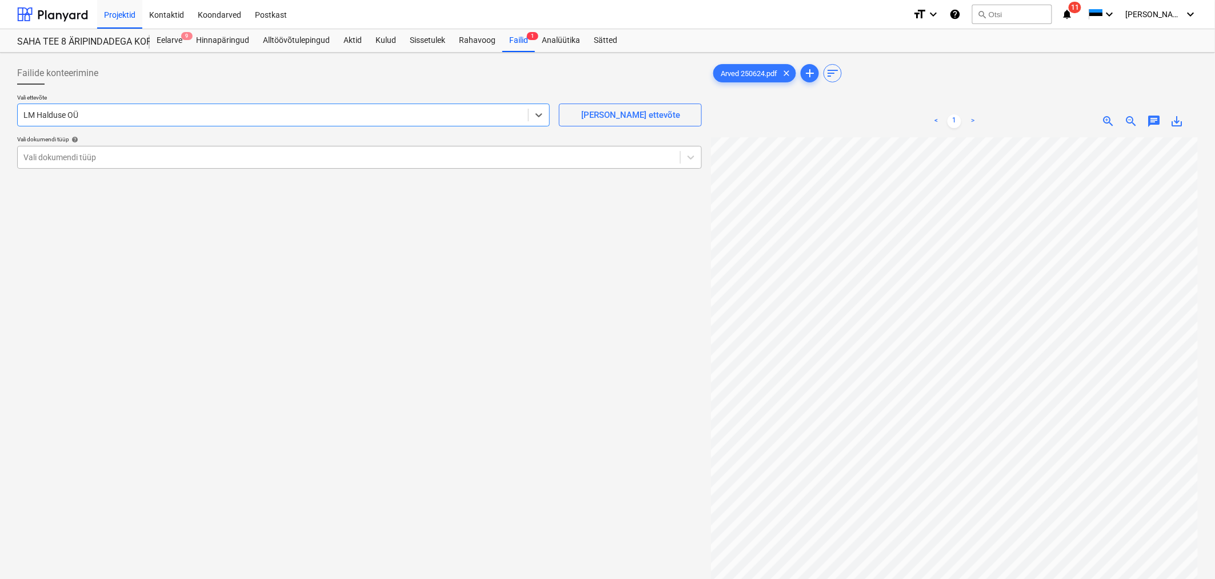
click at [128, 153] on div at bounding box center [348, 156] width 651 height 11
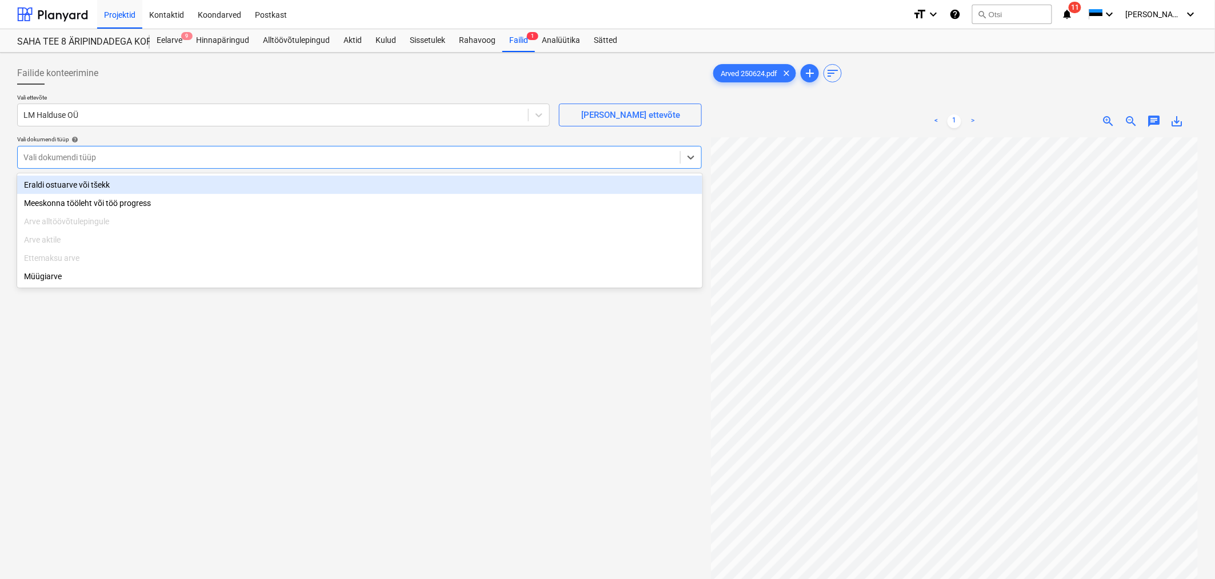
click at [116, 188] on div "Eraldi ostuarve või tšekk" at bounding box center [359, 185] width 685 height 18
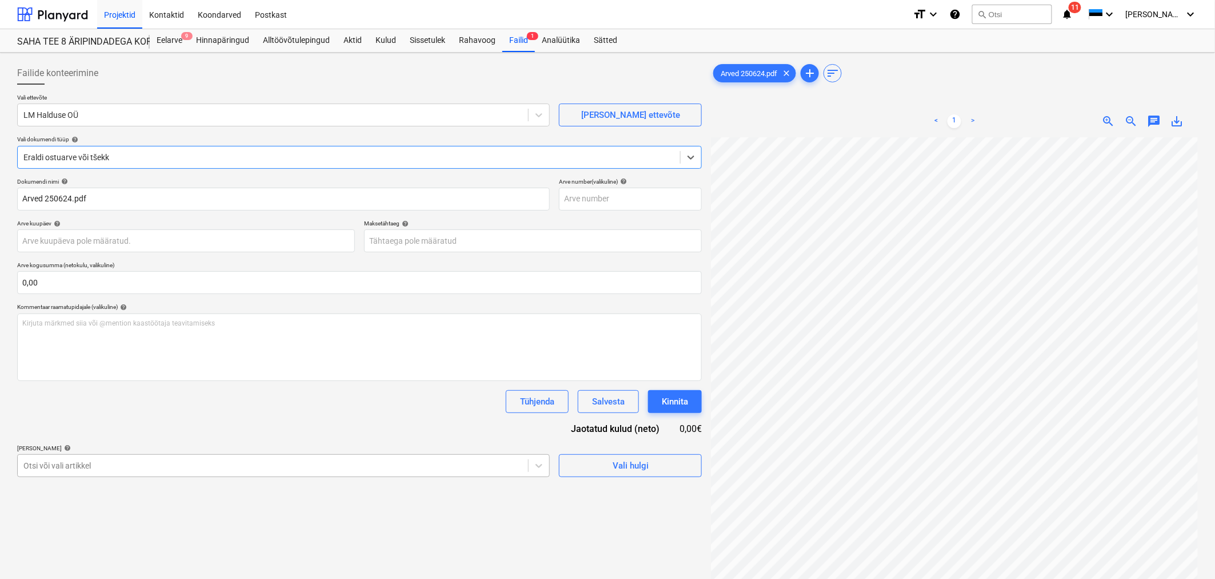
click at [130, 470] on body "Projektid Kontaktid Koondarved Postkast format_size keyboard_arrow_down help se…" at bounding box center [607, 289] width 1215 height 579
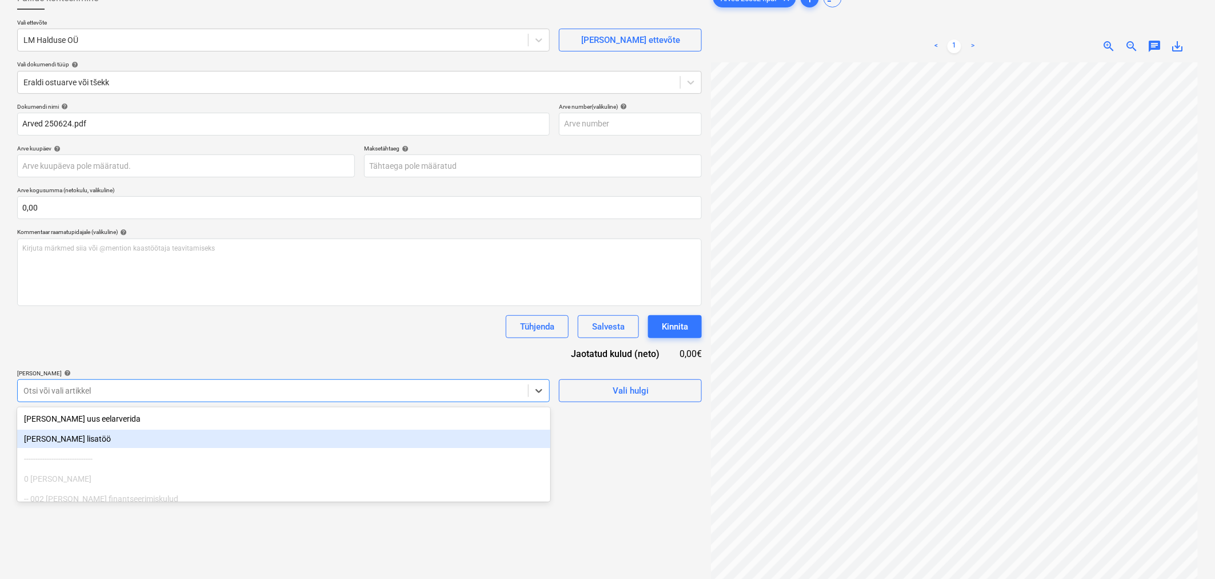
scroll to position [82, 0]
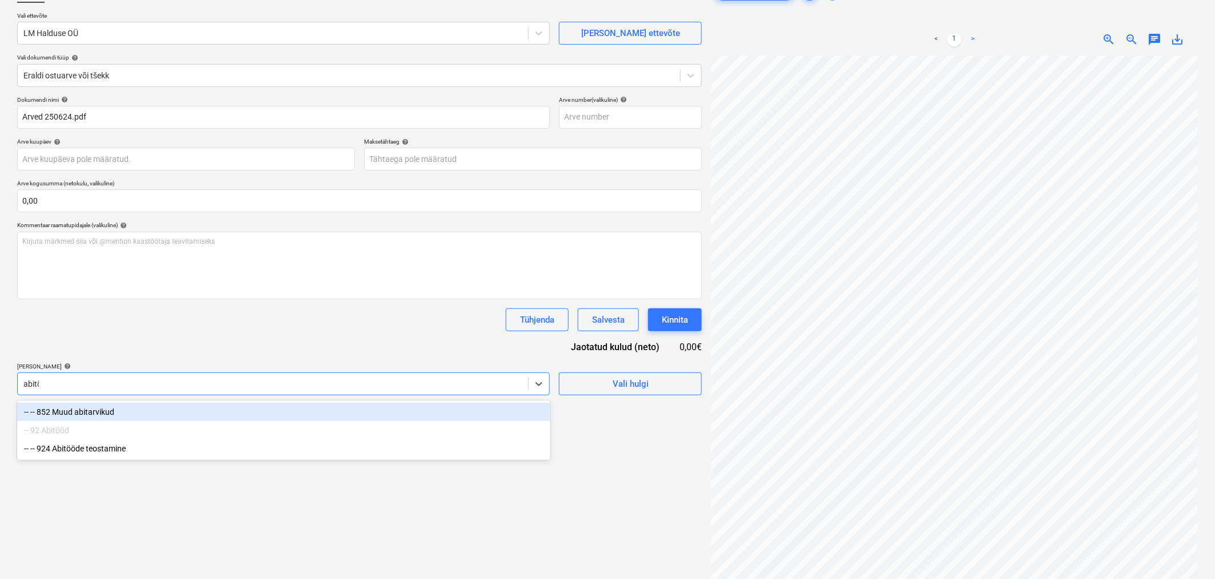
type input "abitöö"
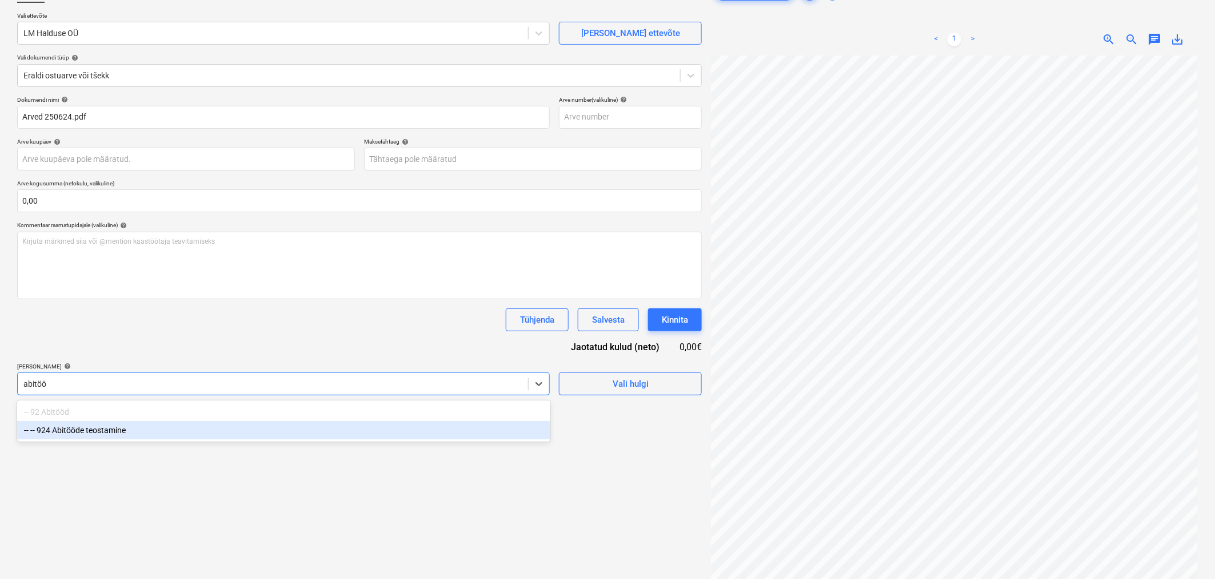
click at [109, 434] on div "-- -- 924 Abitööde teostamine" at bounding box center [283, 430] width 533 height 18
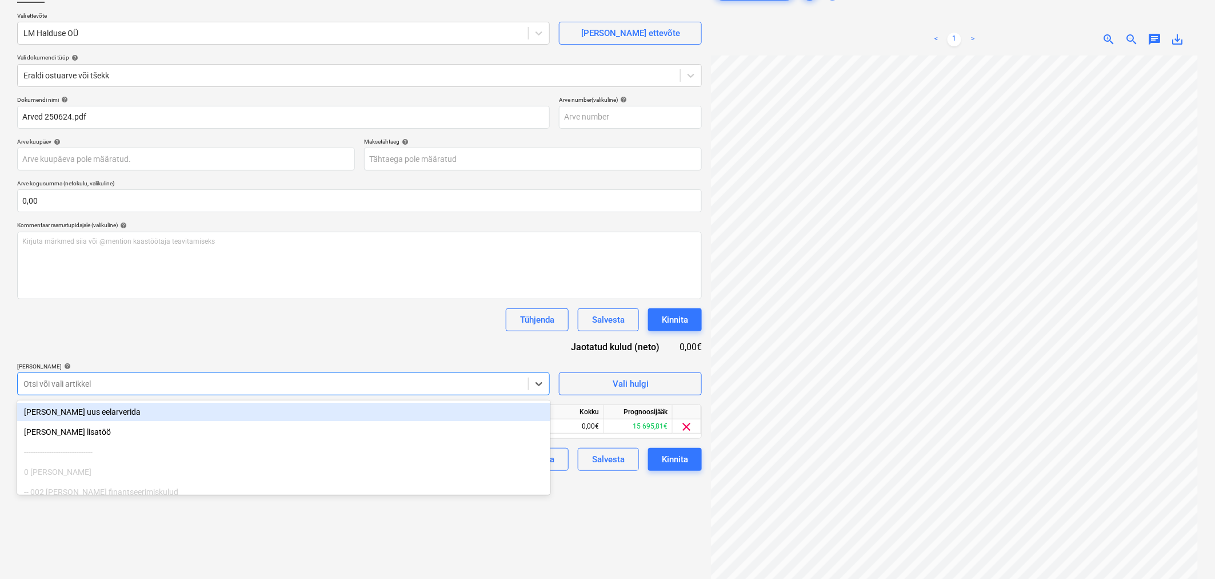
click at [146, 376] on div "Otsi või vali artikkel" at bounding box center [273, 384] width 511 height 16
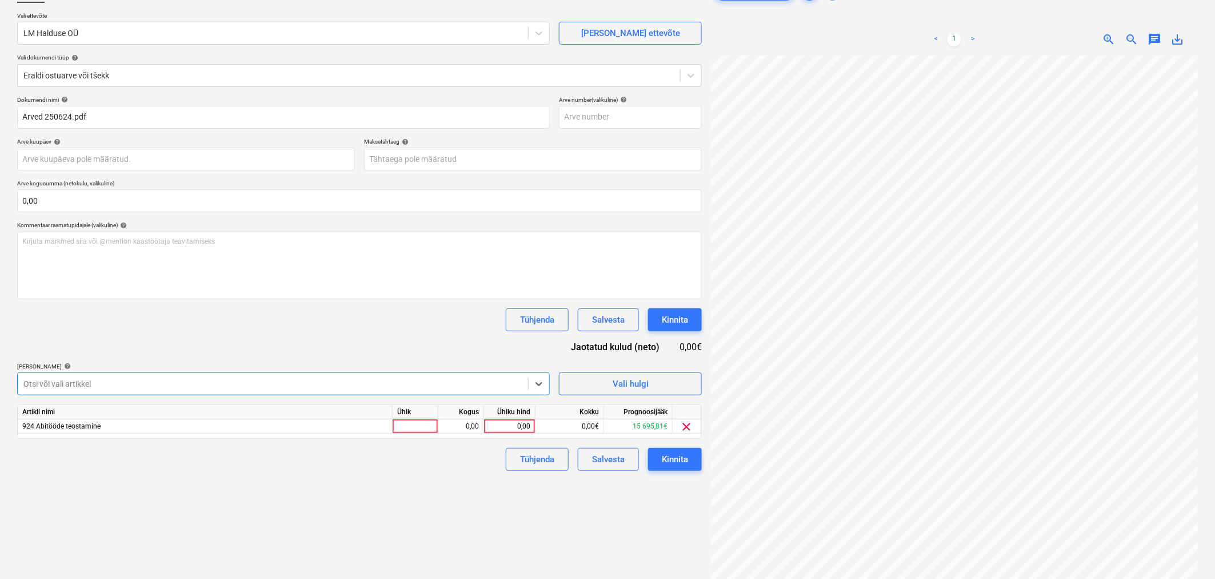
click at [156, 360] on div "Dokumendi nimi help Arved 250624.pdf Arve number (valikuline) help Arve kuupäev…" at bounding box center [359, 283] width 685 height 374
click at [495, 421] on div "0,00" at bounding box center [510, 426] width 42 height 14
type input "375"
click at [509, 166] on body "Projektid Kontaktid Koondarved Postkast format_size keyboard_arrow_down help se…" at bounding box center [607, 207] width 1215 height 579
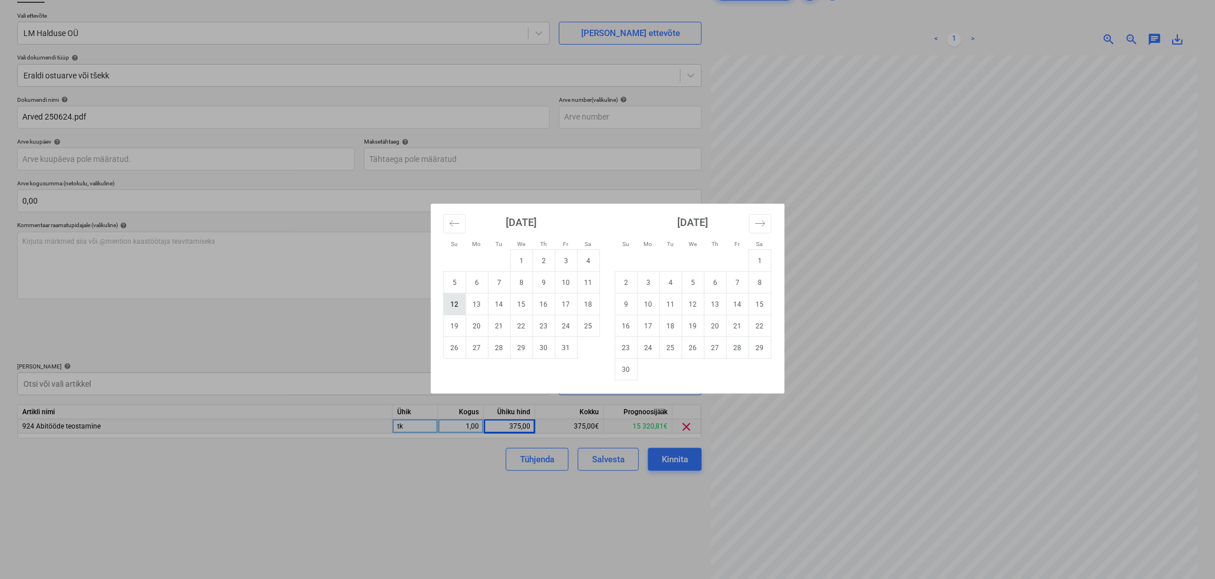
click at [454, 304] on td "12" at bounding box center [455, 304] width 22 height 22
type input "[DATE]"
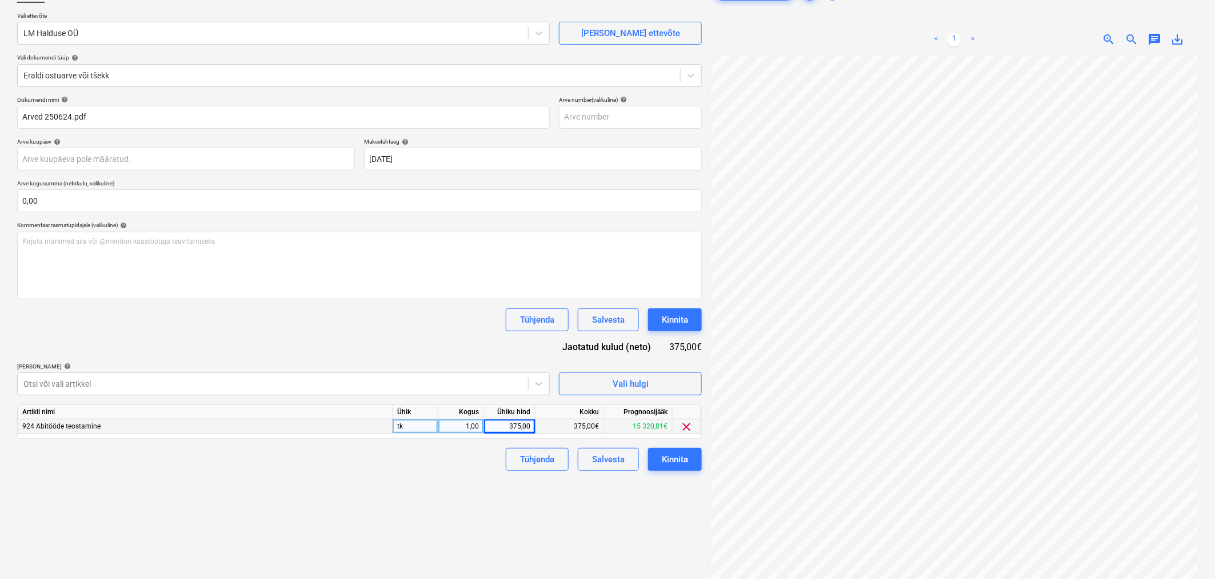
click at [425, 328] on div "Tühjenda Salvesta Kinnita" at bounding box center [359, 319] width 685 height 23
click at [675, 318] on div "Kinnita" at bounding box center [675, 319] width 26 height 15
